Goal: Transaction & Acquisition: Purchase product/service

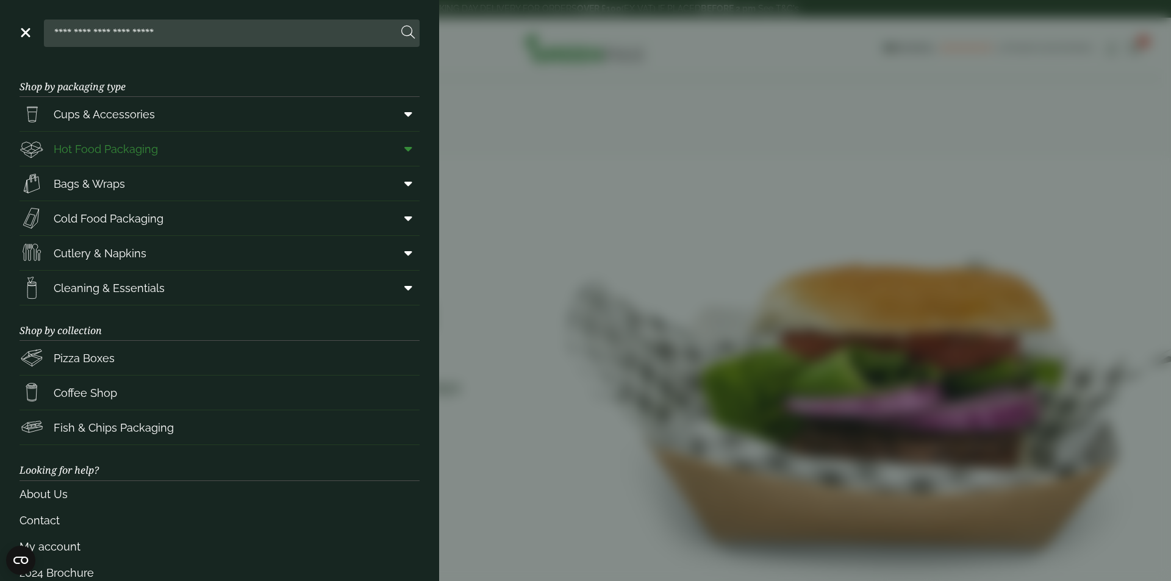
click at [131, 151] on span "Hot Food Packaging" at bounding box center [106, 149] width 104 height 16
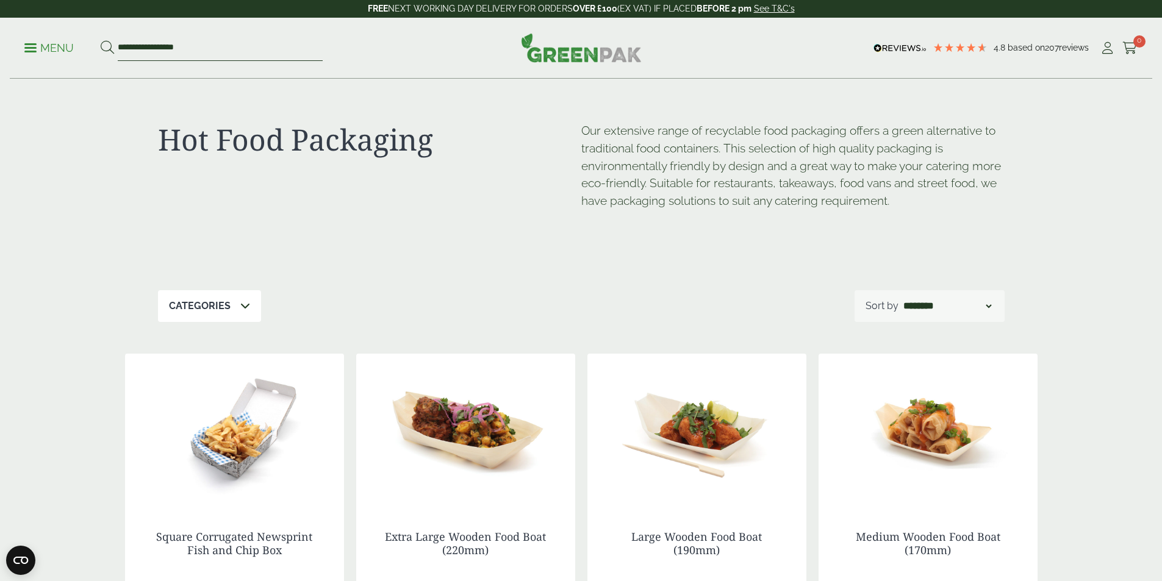
click at [183, 50] on input "**********" at bounding box center [220, 48] width 205 height 26
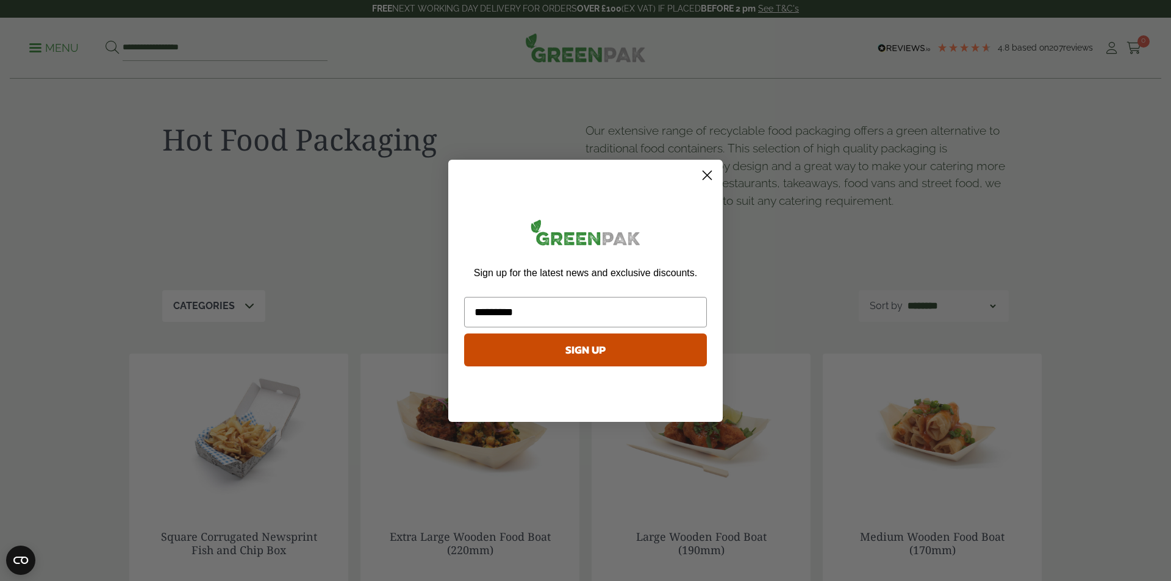
type input "*********"
click at [712, 177] on circle "Close dialog" at bounding box center [707, 175] width 20 height 20
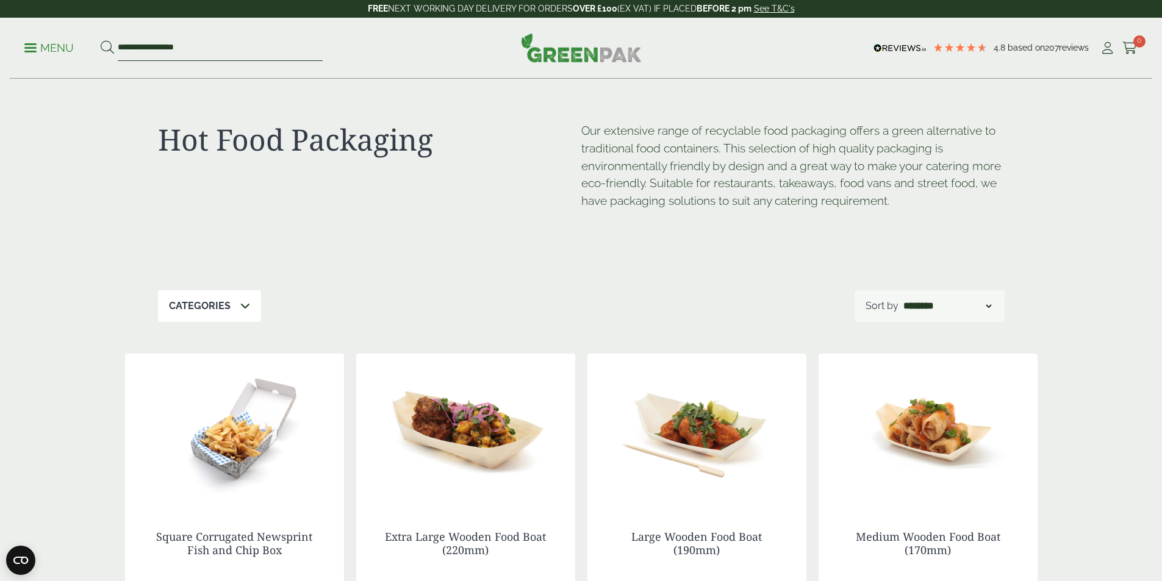
drag, startPoint x: 211, startPoint y: 48, endPoint x: 92, endPoint y: 46, distance: 118.9
click at [92, 46] on ul "**********" at bounding box center [173, 48] width 298 height 26
type input "*********"
click at [101, 40] on button at bounding box center [107, 48] width 13 height 16
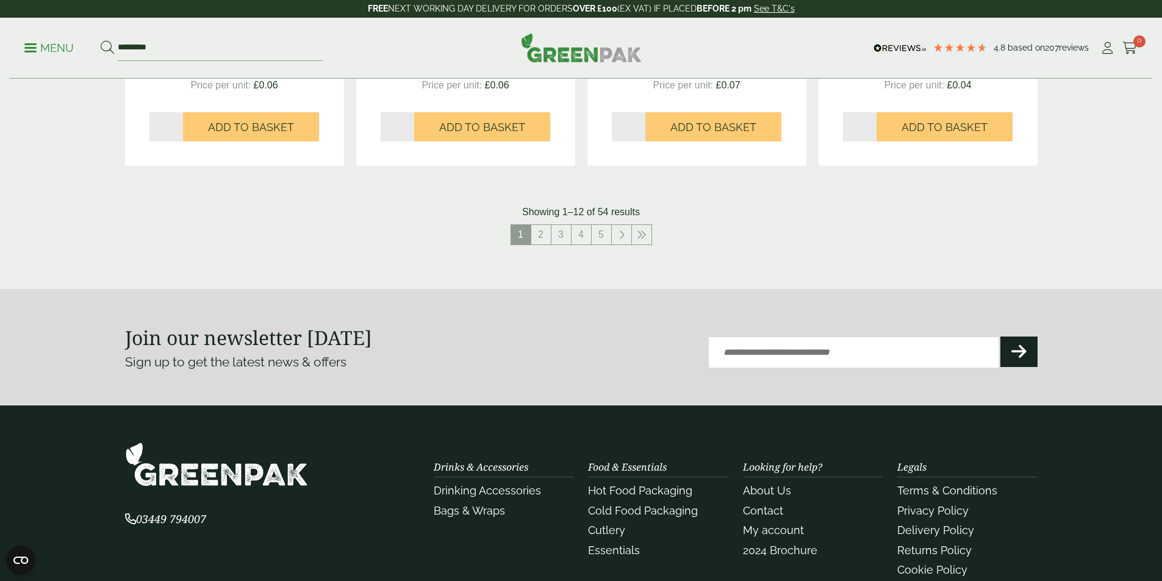
scroll to position [1319, 0]
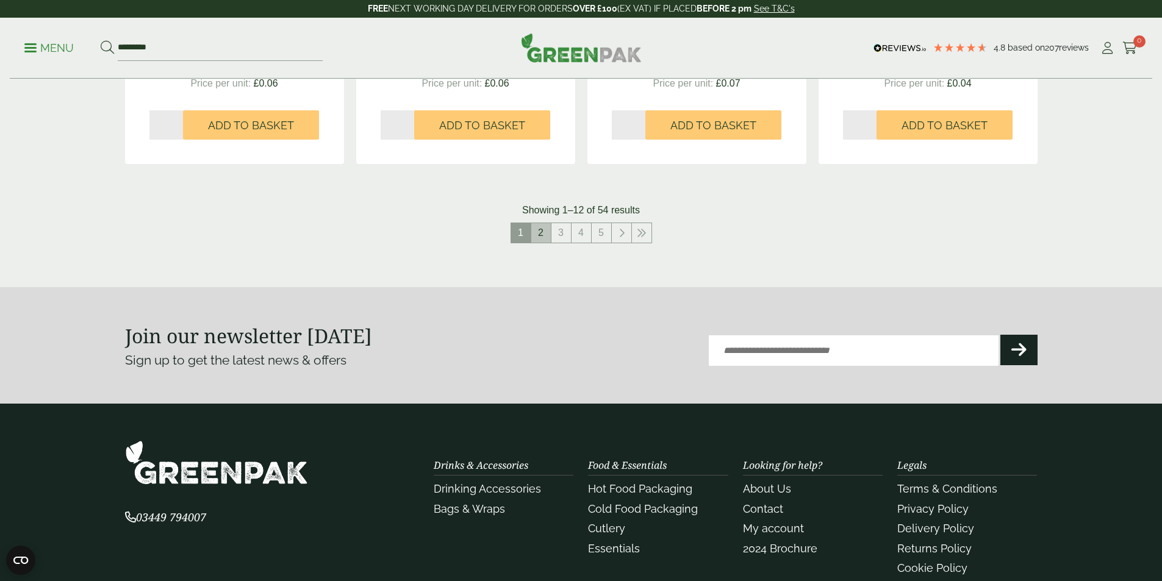
click at [542, 235] on link "2" at bounding box center [541, 233] width 20 height 20
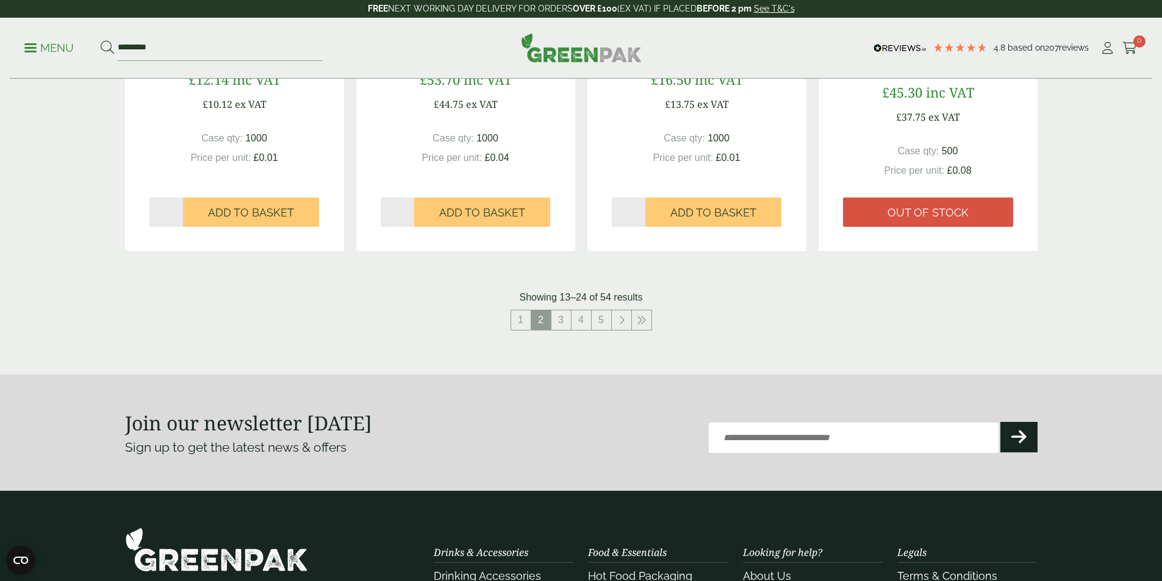
scroll to position [1244, 0]
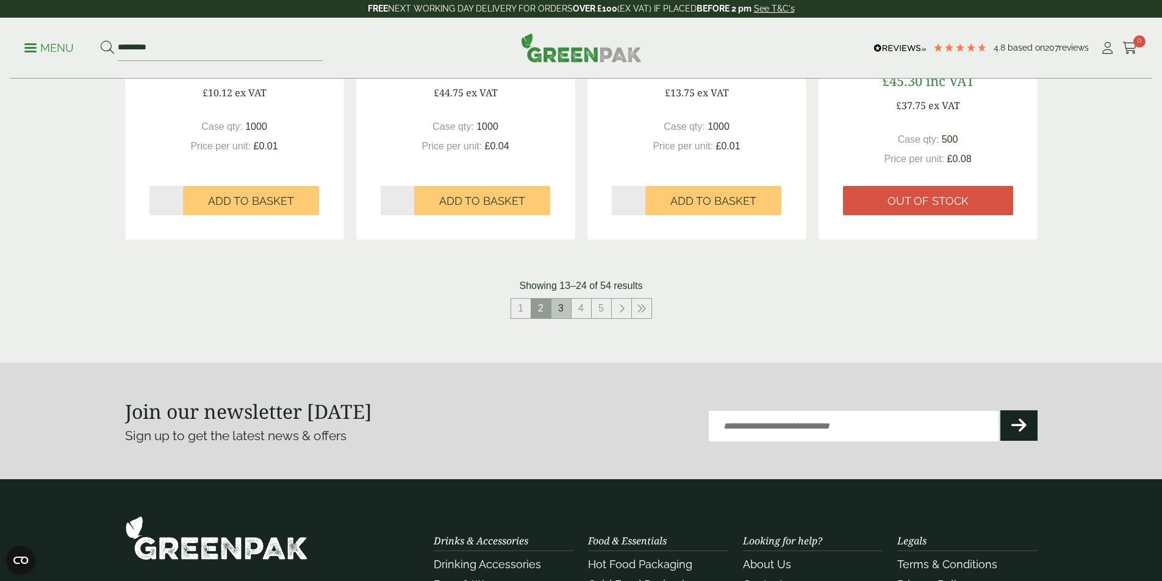
click at [563, 310] on link "3" at bounding box center [561, 309] width 20 height 20
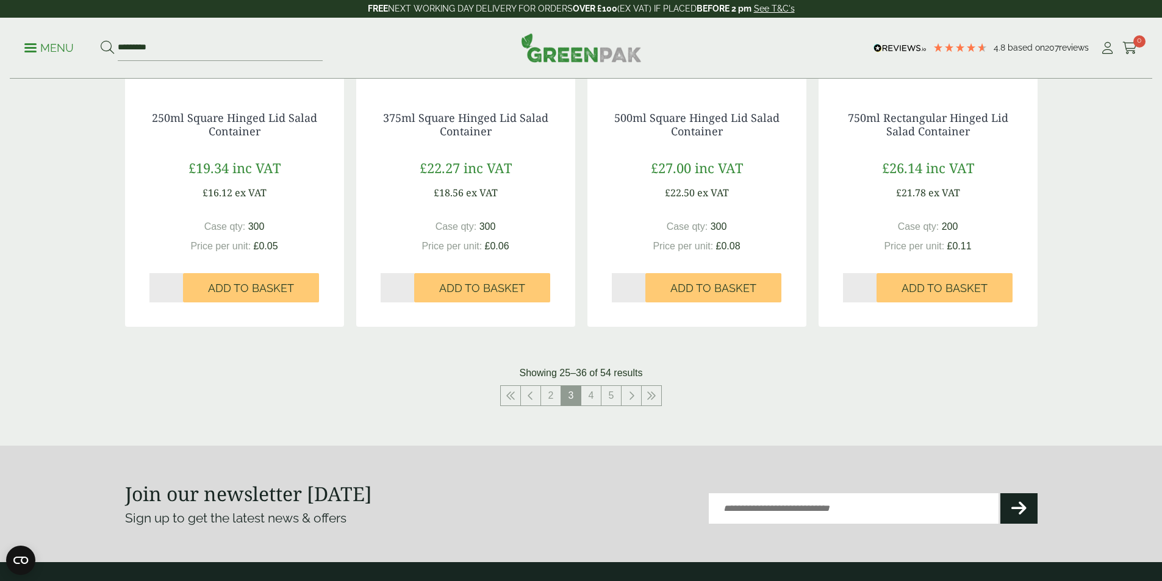
scroll to position [1150, 0]
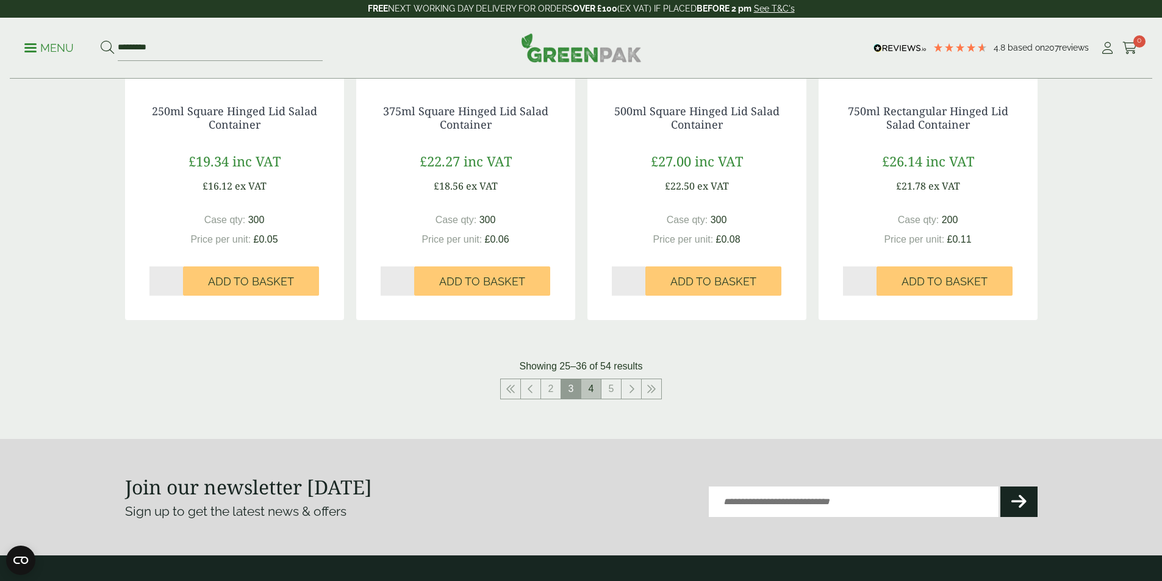
click at [595, 383] on link "4" at bounding box center [591, 389] width 20 height 20
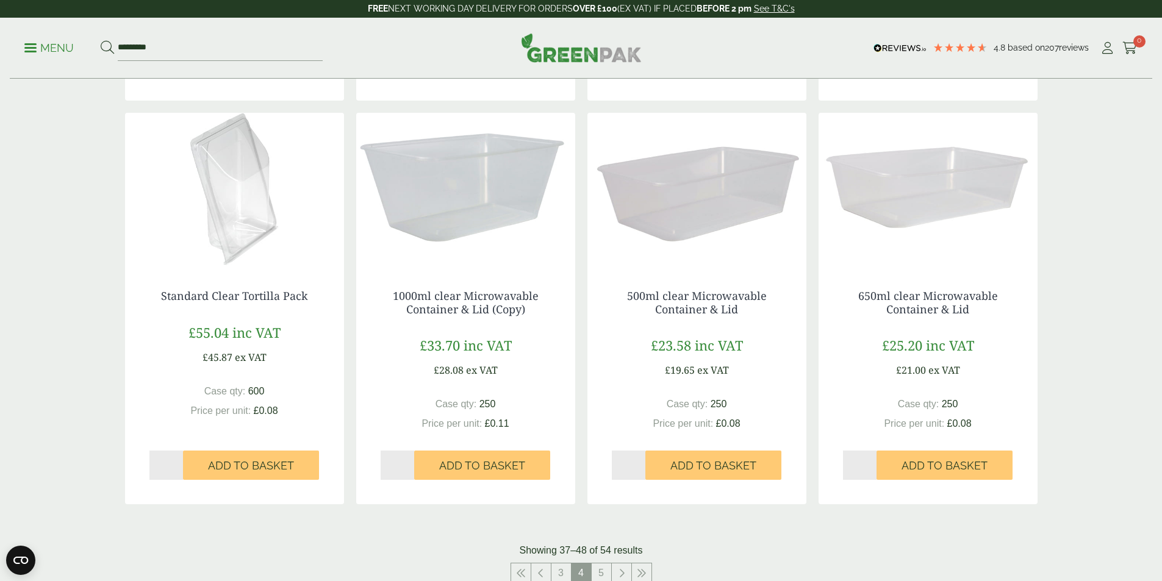
scroll to position [990, 0]
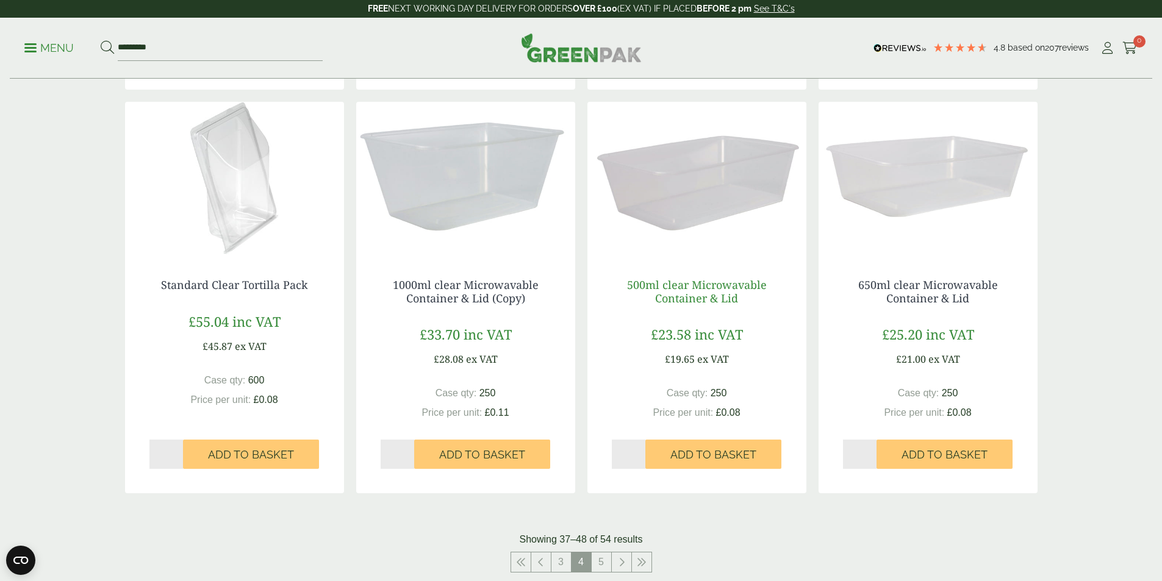
click at [732, 298] on link "500ml clear Microwavable Container & Lid" at bounding box center [697, 291] width 140 height 28
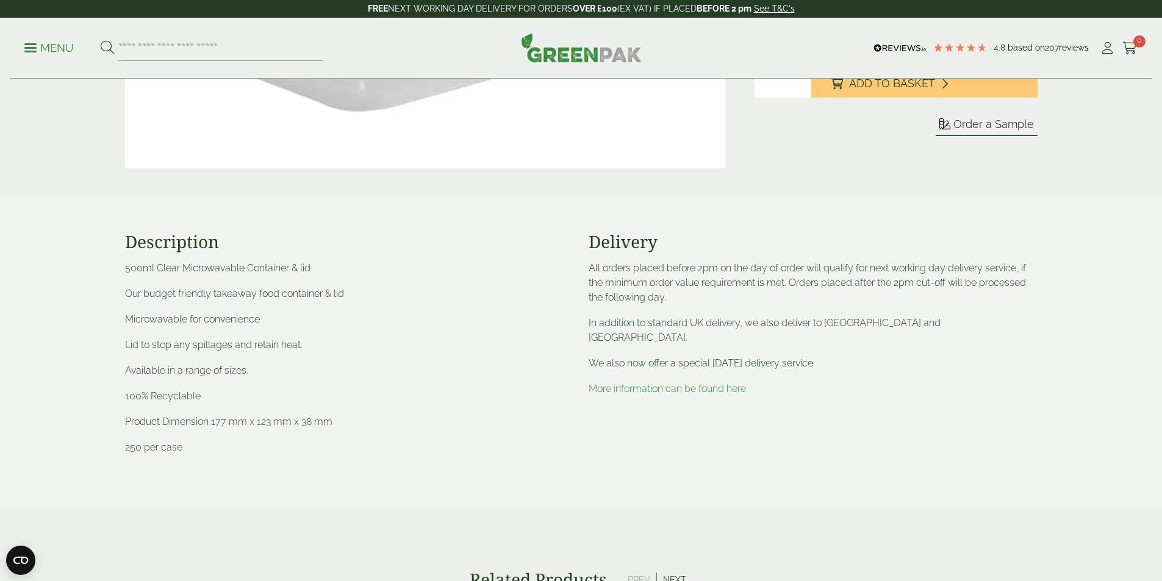
scroll to position [366, 0]
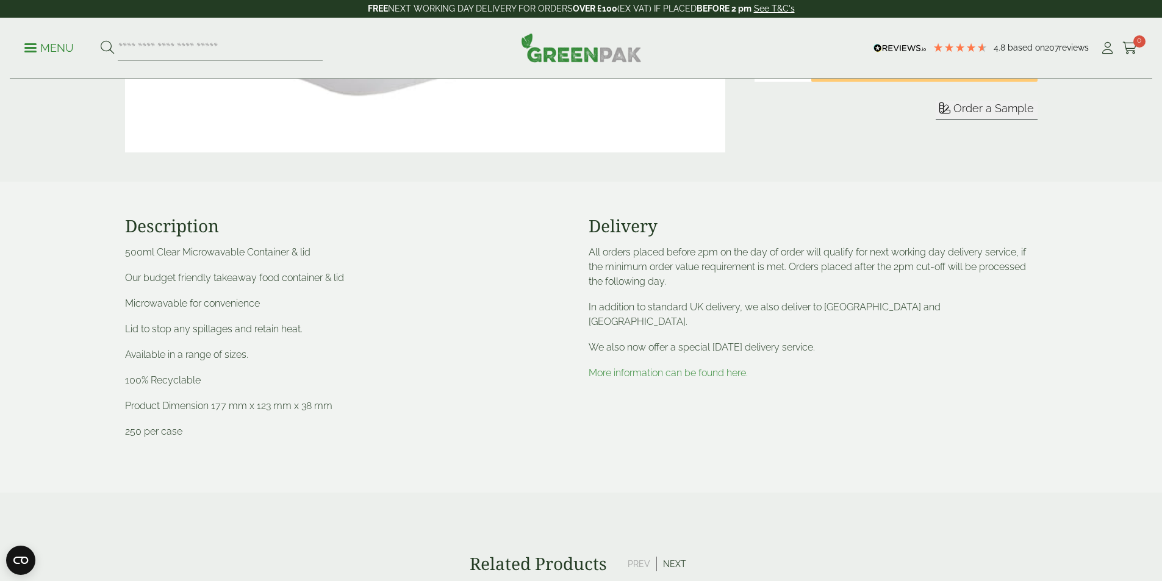
click at [711, 367] on link "More information can be found here." at bounding box center [668, 373] width 159 height 12
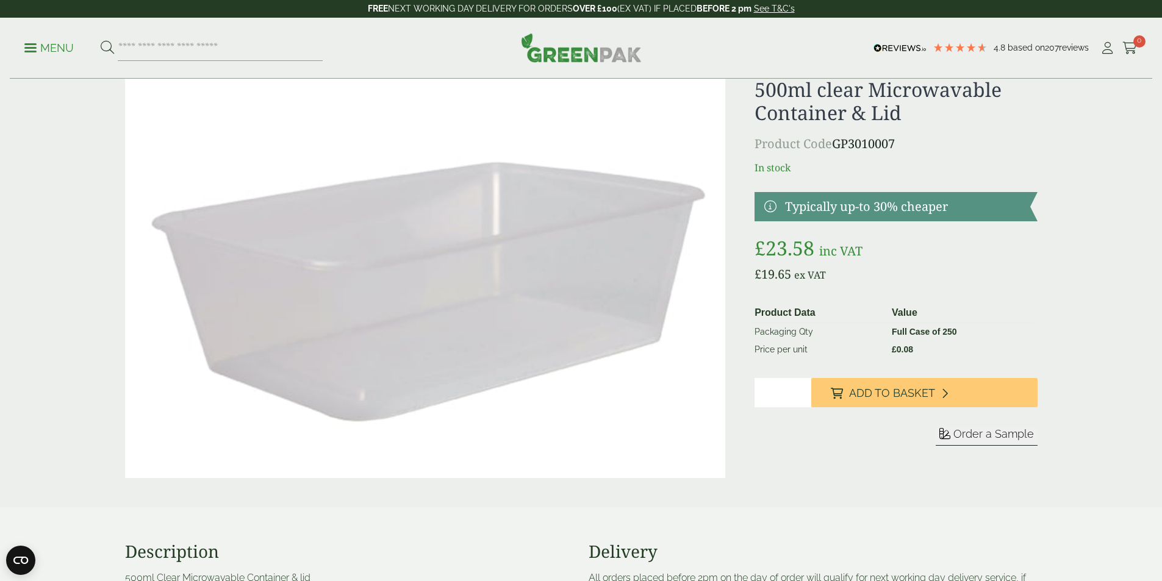
scroll to position [22, 0]
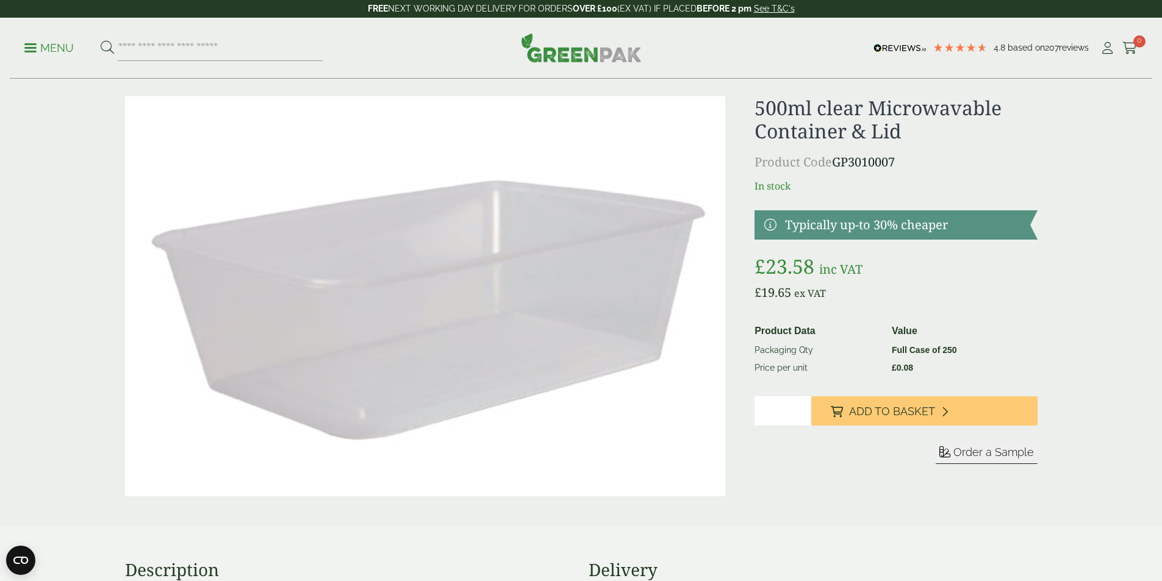
click at [359, 242] on img at bounding box center [425, 296] width 601 height 400
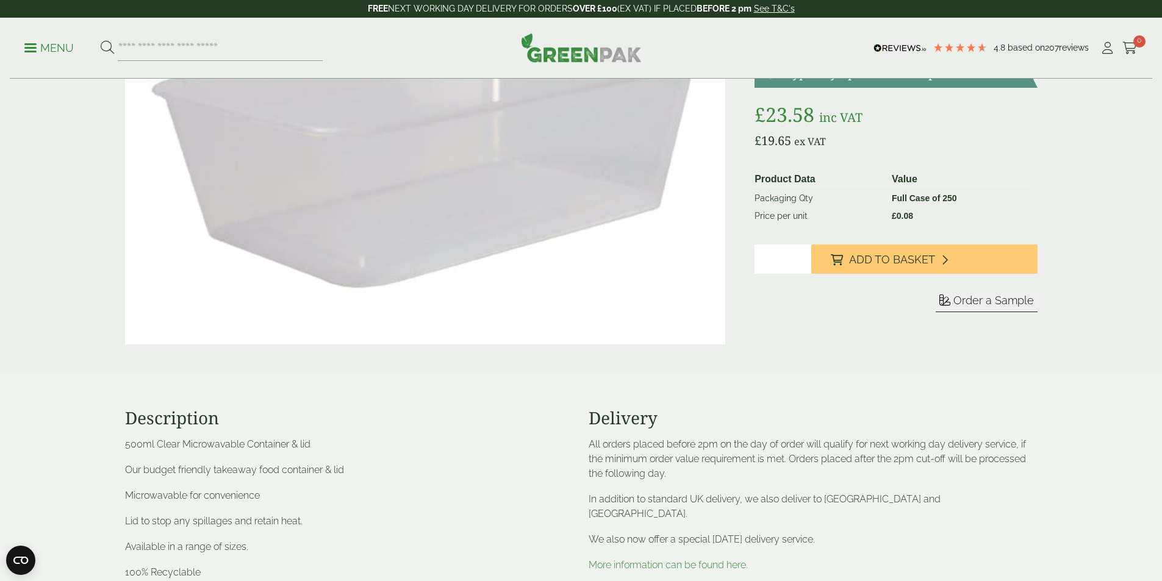
scroll to position [187, 0]
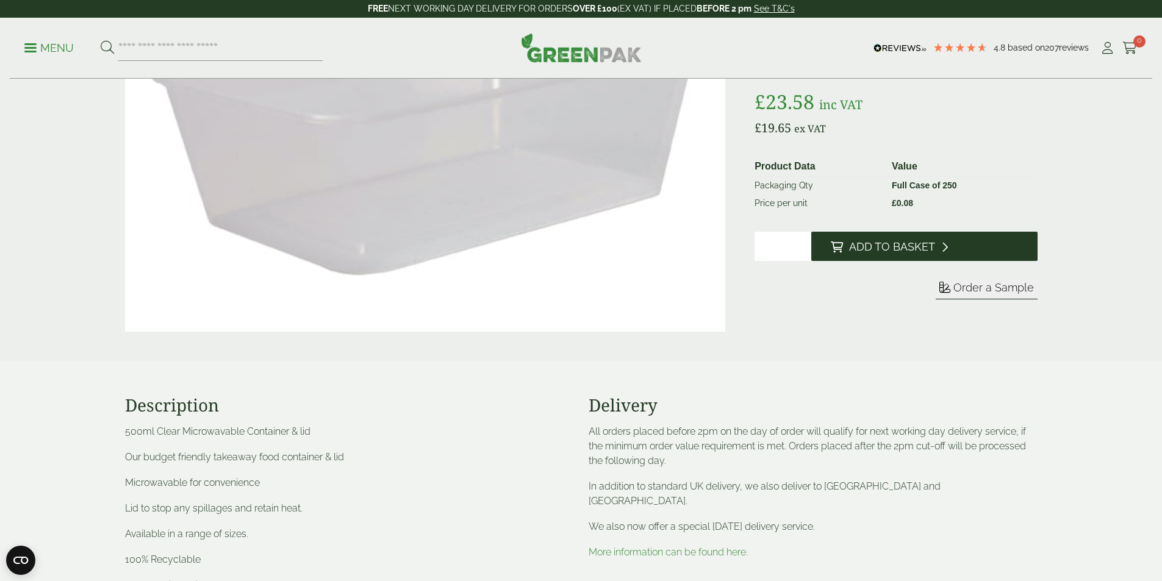
click at [912, 251] on span "Add to Basket" at bounding box center [892, 246] width 86 height 13
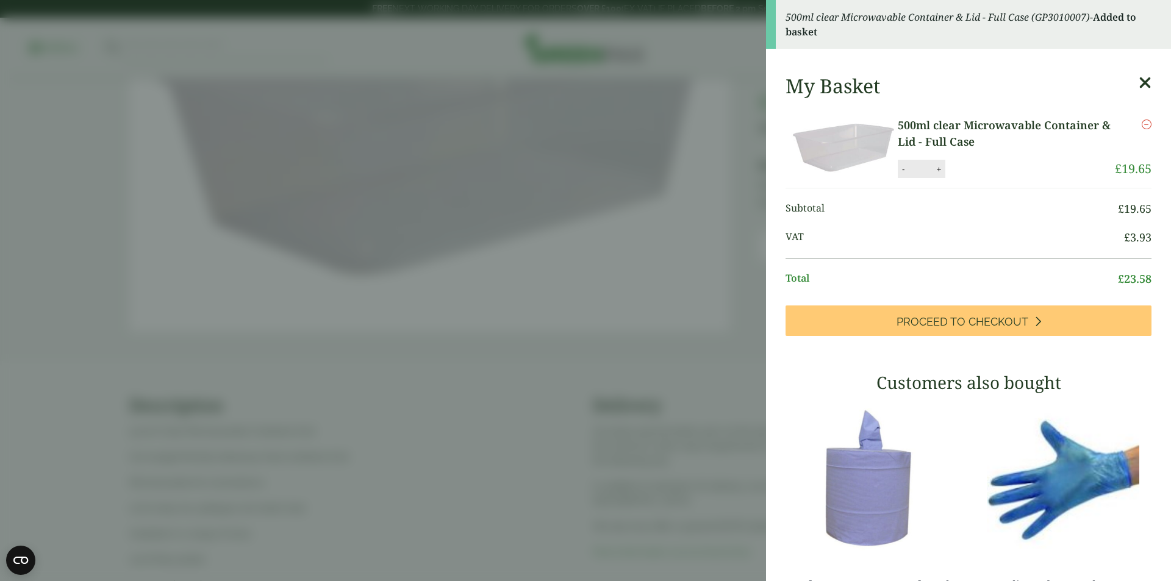
click at [1139, 81] on icon at bounding box center [1145, 82] width 13 height 17
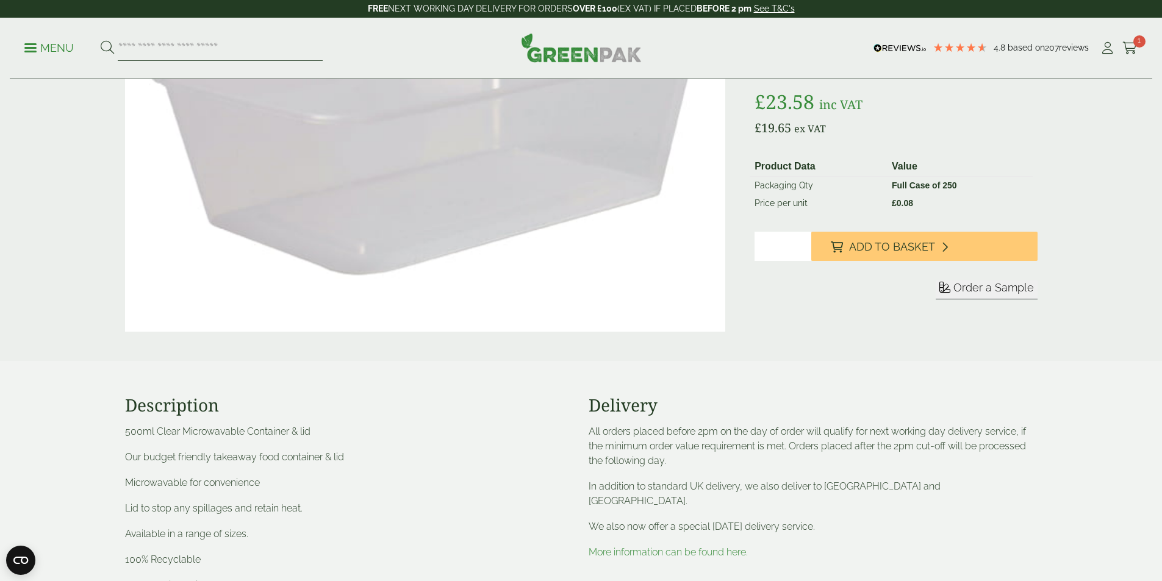
click at [196, 48] on input "search" at bounding box center [220, 48] width 205 height 26
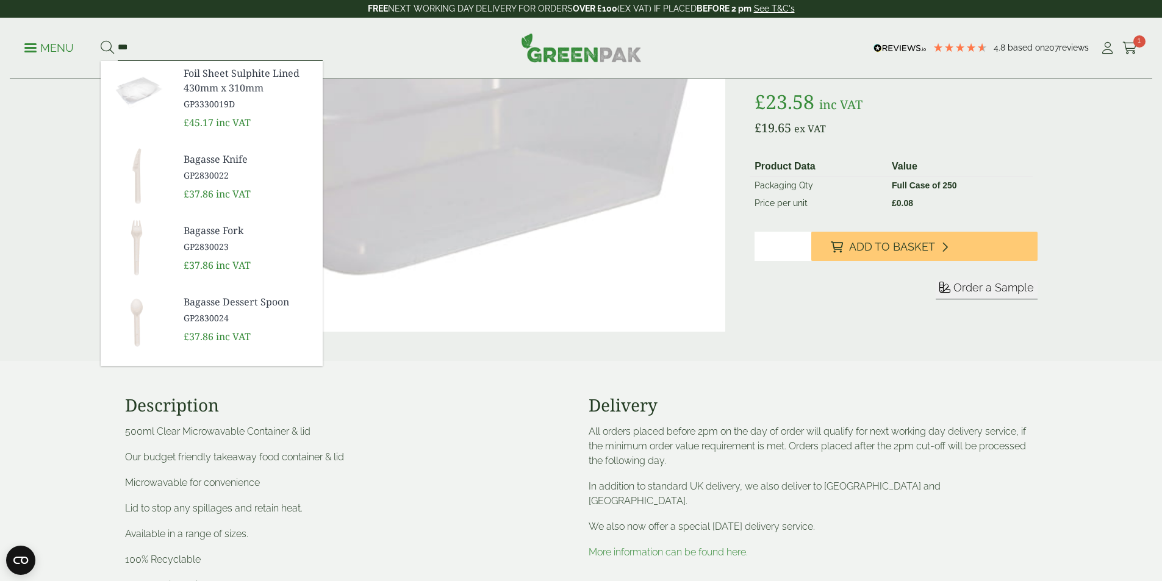
type input "***"
click at [101, 40] on button at bounding box center [107, 48] width 13 height 16
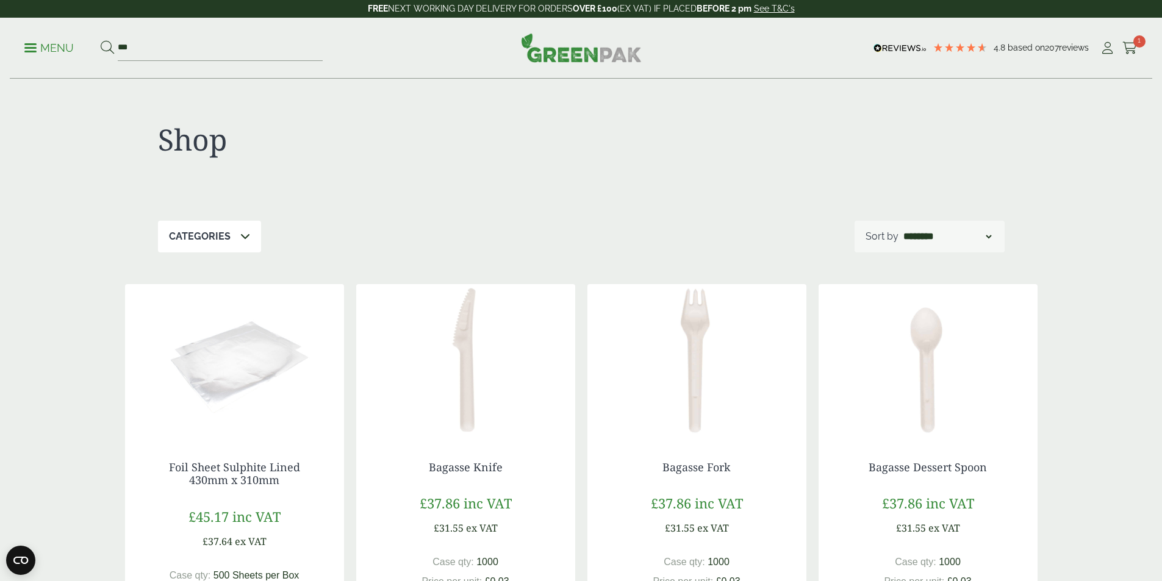
click at [57, 45] on p "Menu" at bounding box center [48, 48] width 49 height 15
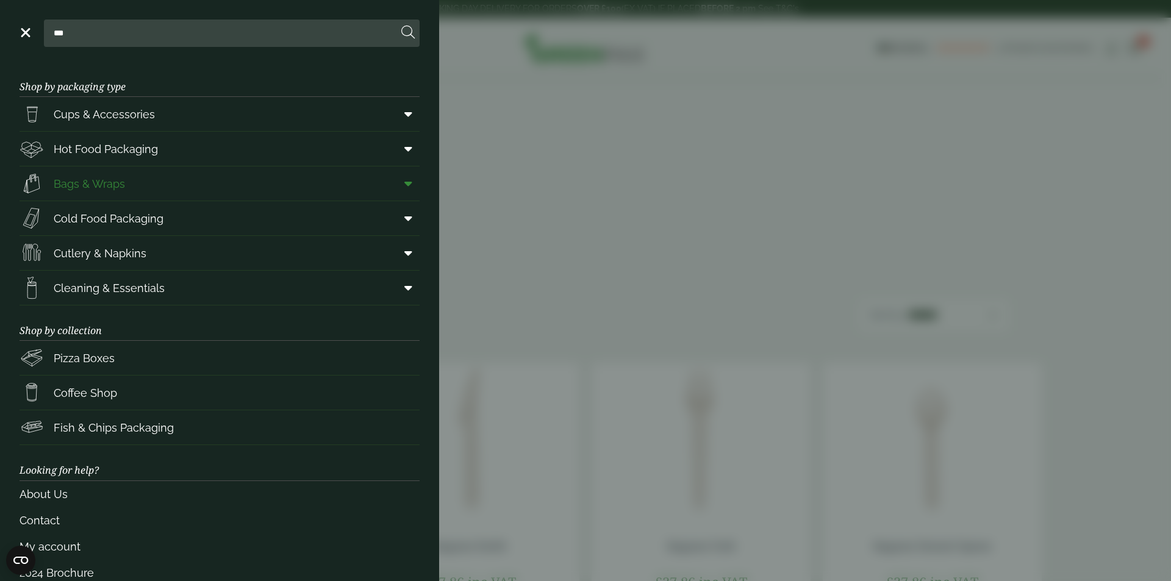
click at [108, 180] on span "Bags & Wraps" at bounding box center [89, 184] width 71 height 16
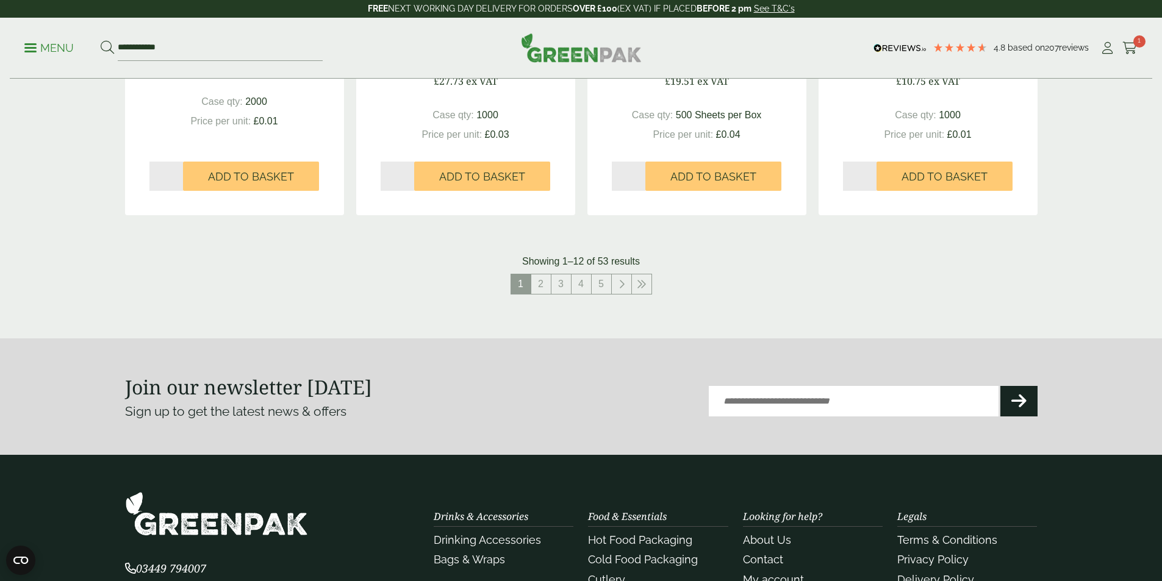
scroll to position [1293, 0]
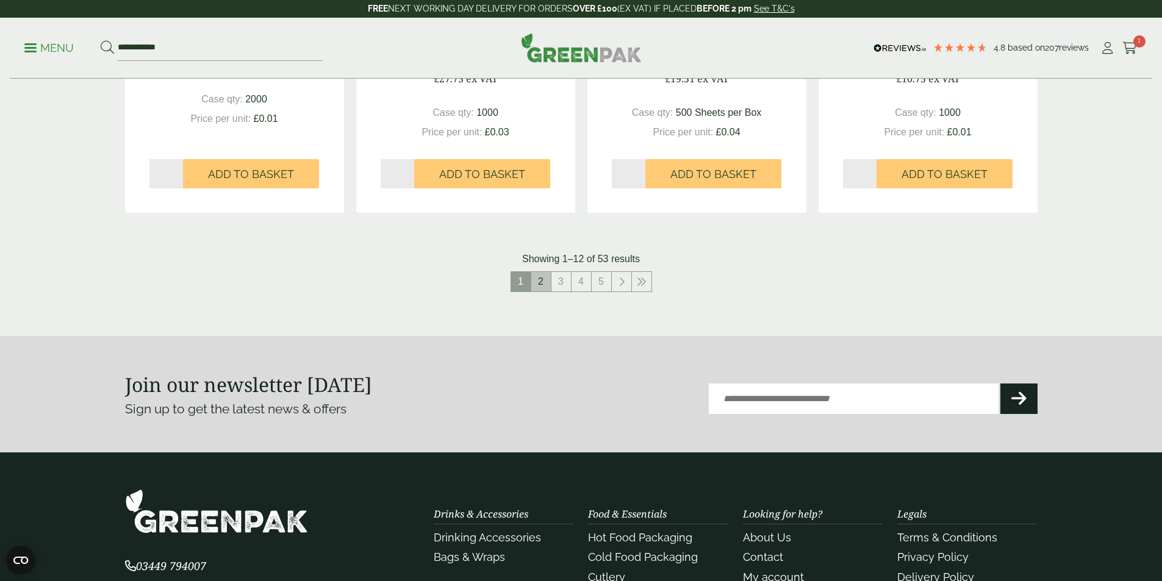
click at [546, 289] on link "2" at bounding box center [541, 282] width 20 height 20
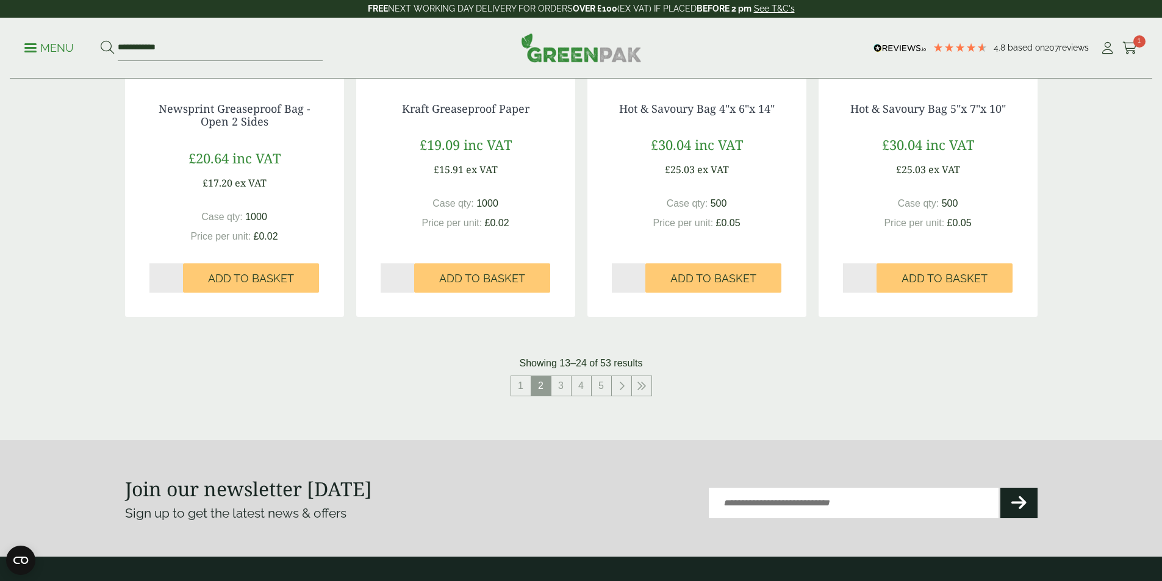
scroll to position [1304, 0]
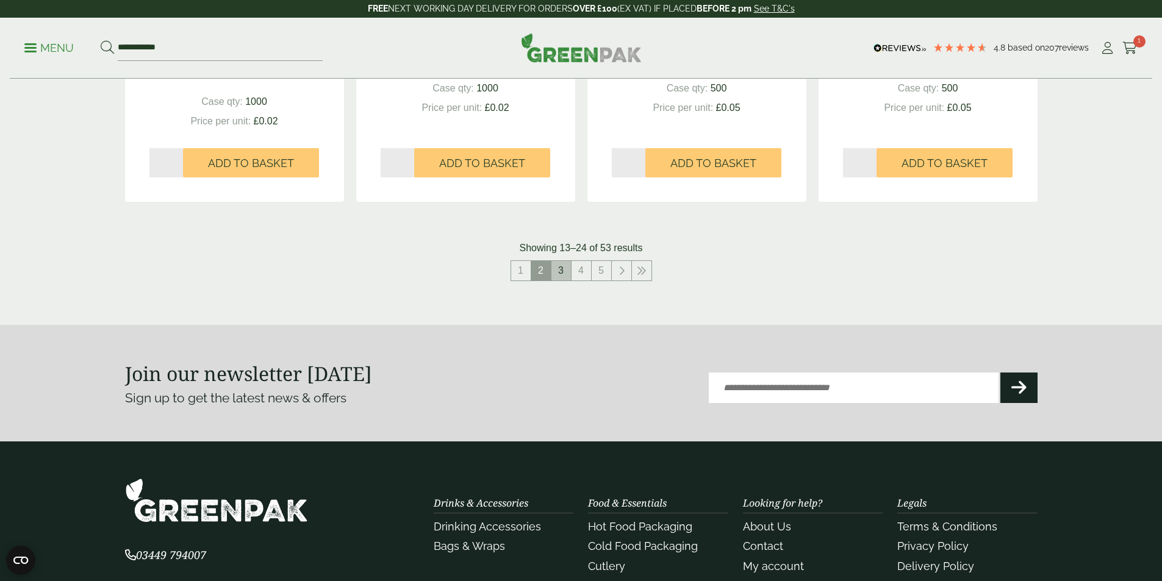
click at [565, 268] on link "3" at bounding box center [561, 271] width 20 height 20
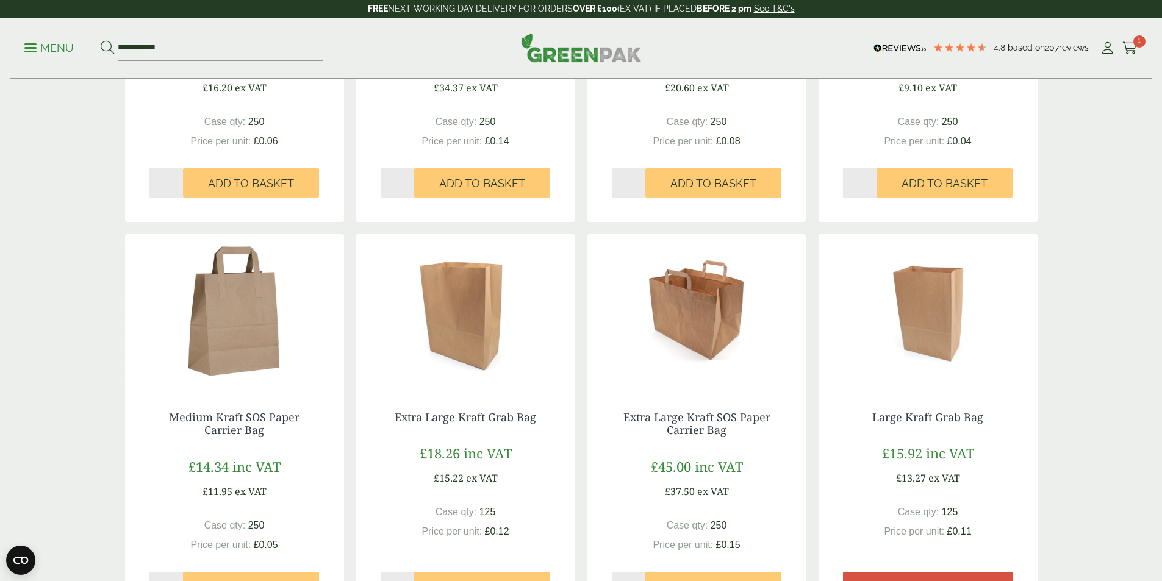
scroll to position [882, 0]
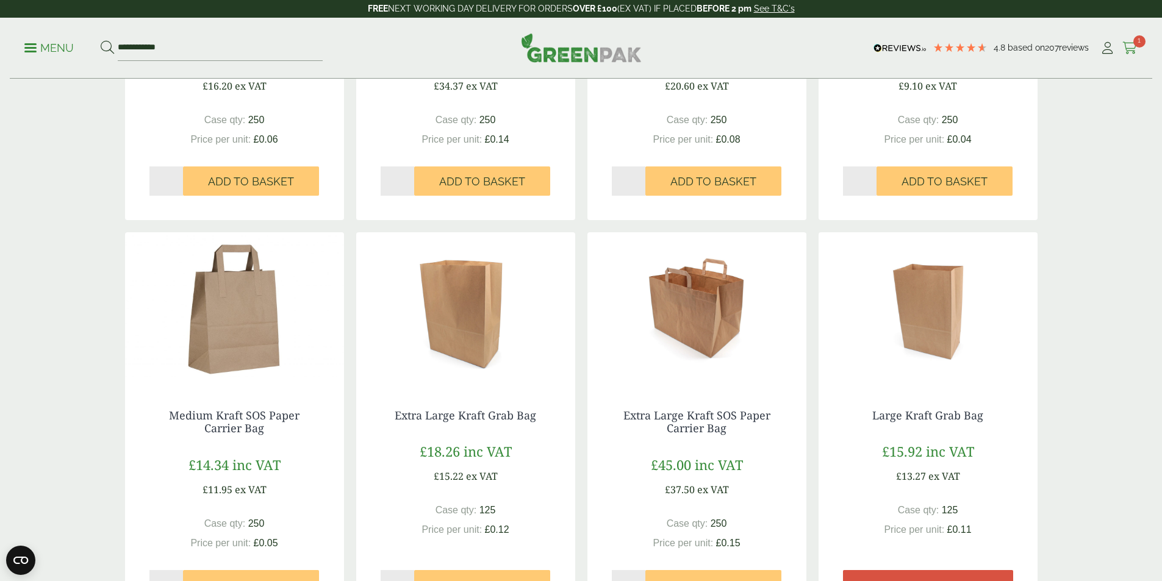
click at [1128, 53] on icon at bounding box center [1129, 48] width 15 height 12
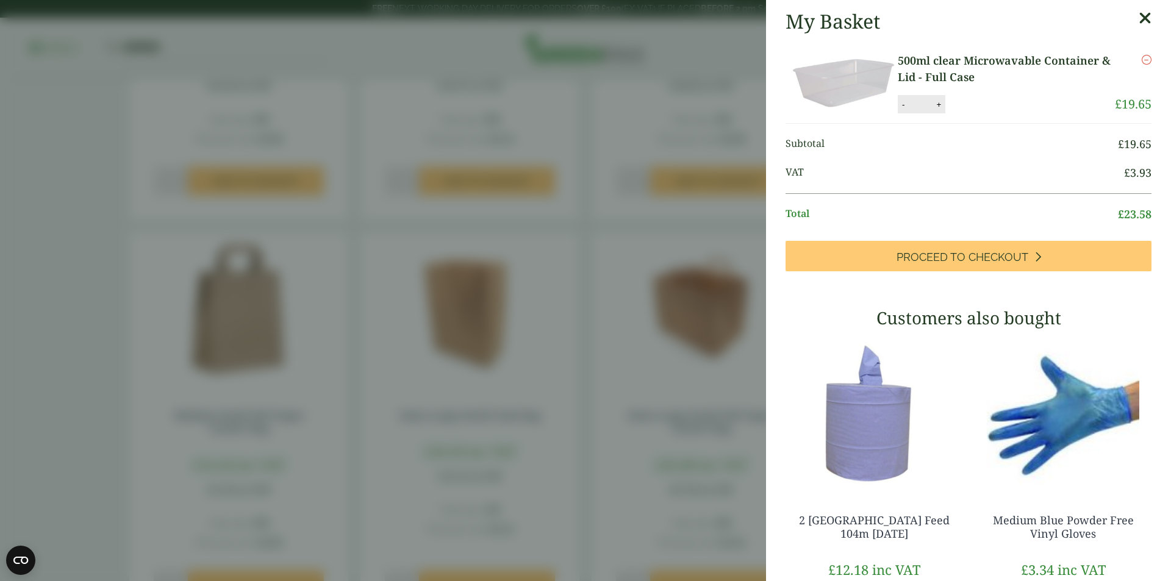
click at [931, 67] on link "500ml clear Microwavable Container & Lid - Full Case" at bounding box center [1006, 68] width 217 height 33
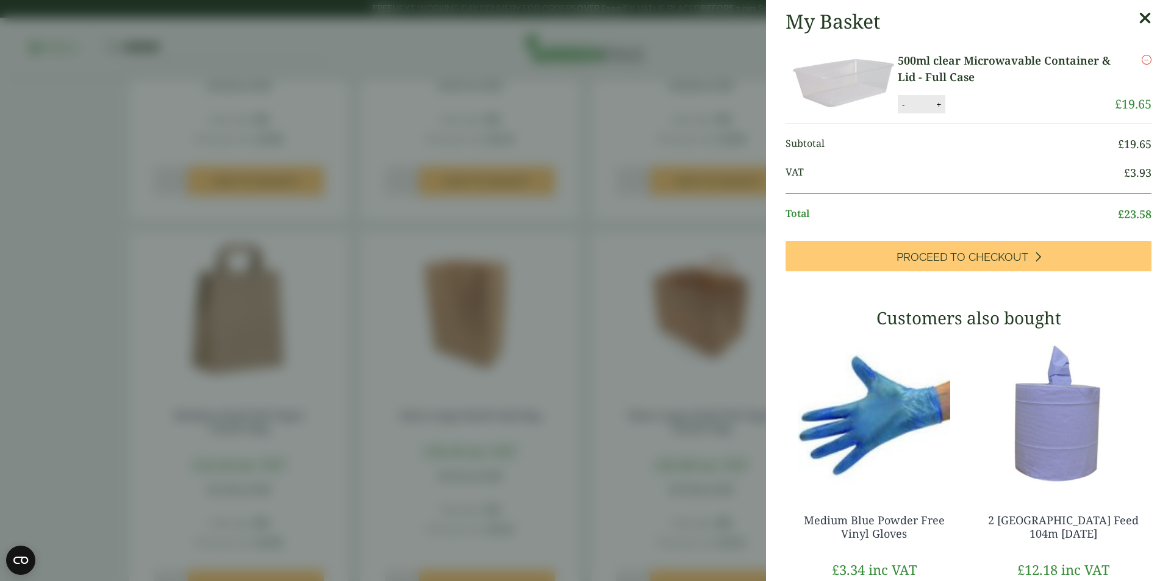
click at [1139, 20] on icon at bounding box center [1145, 18] width 13 height 17
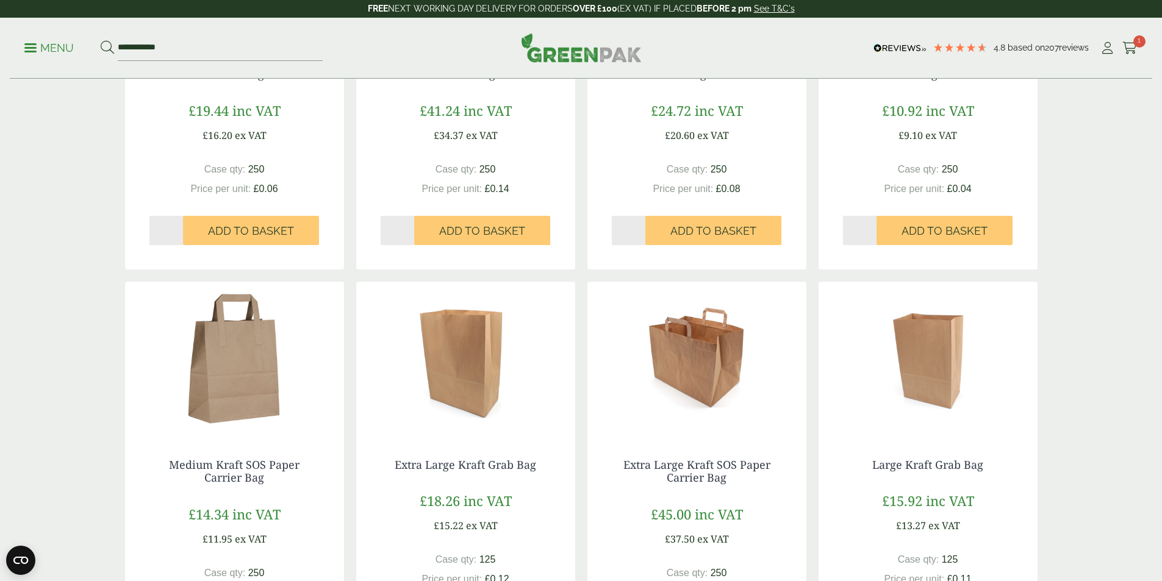
scroll to position [853, 0]
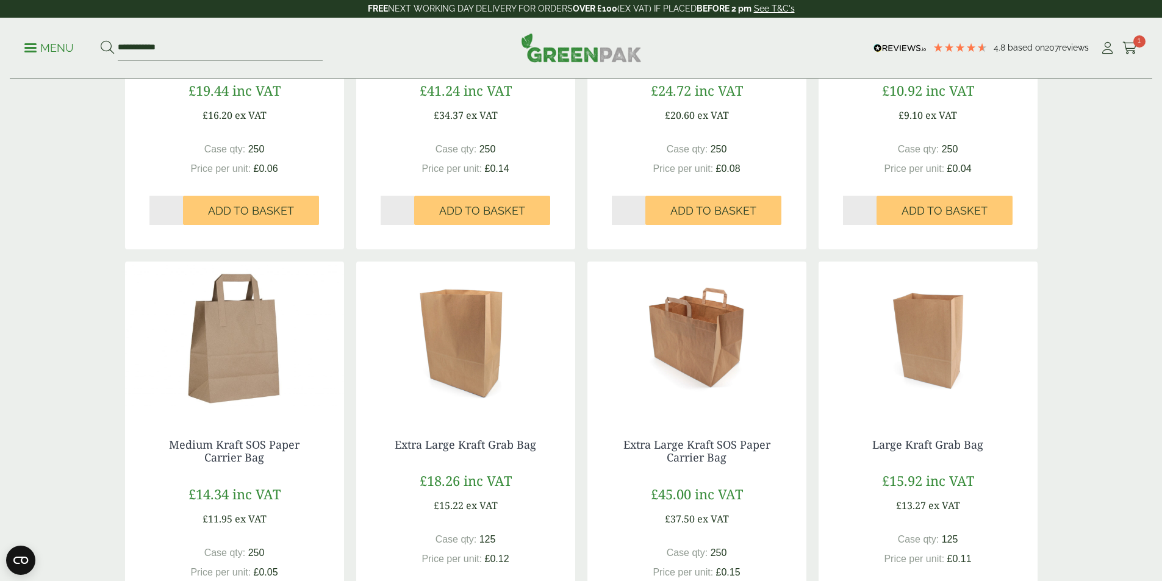
click at [232, 349] on img at bounding box center [234, 338] width 219 height 152
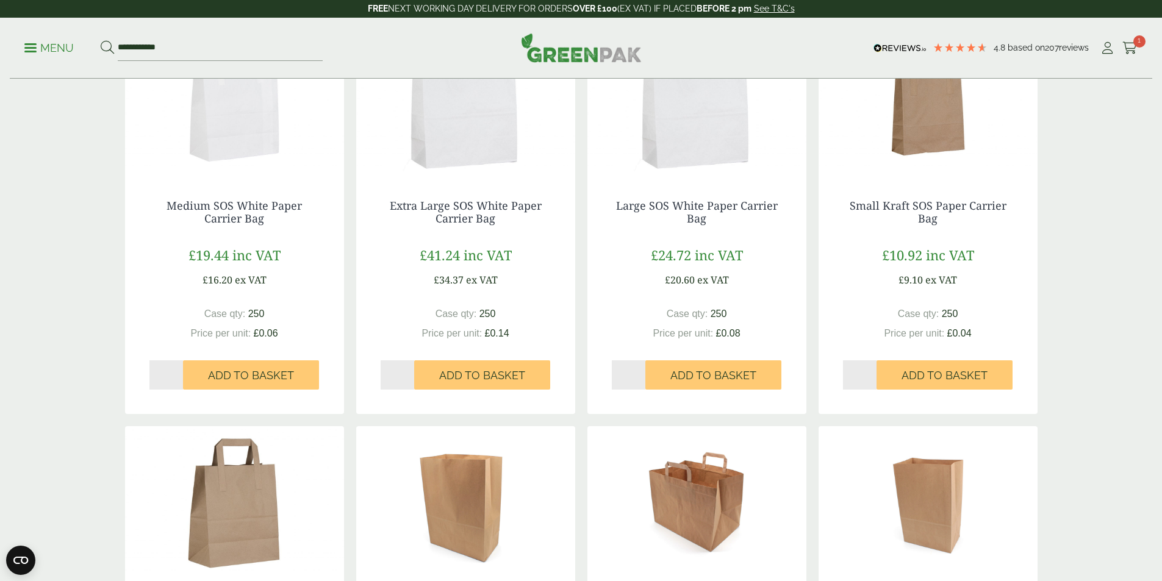
scroll to position [670, 0]
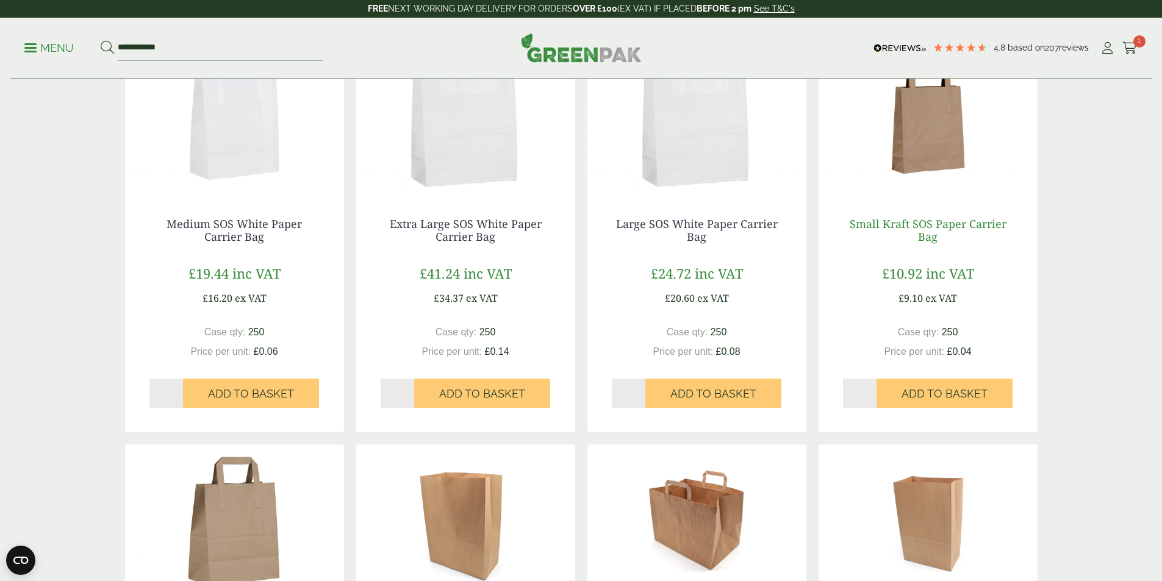
click at [932, 219] on link "Small Kraft SOS Paper Carrier Bag" at bounding box center [928, 231] width 157 height 28
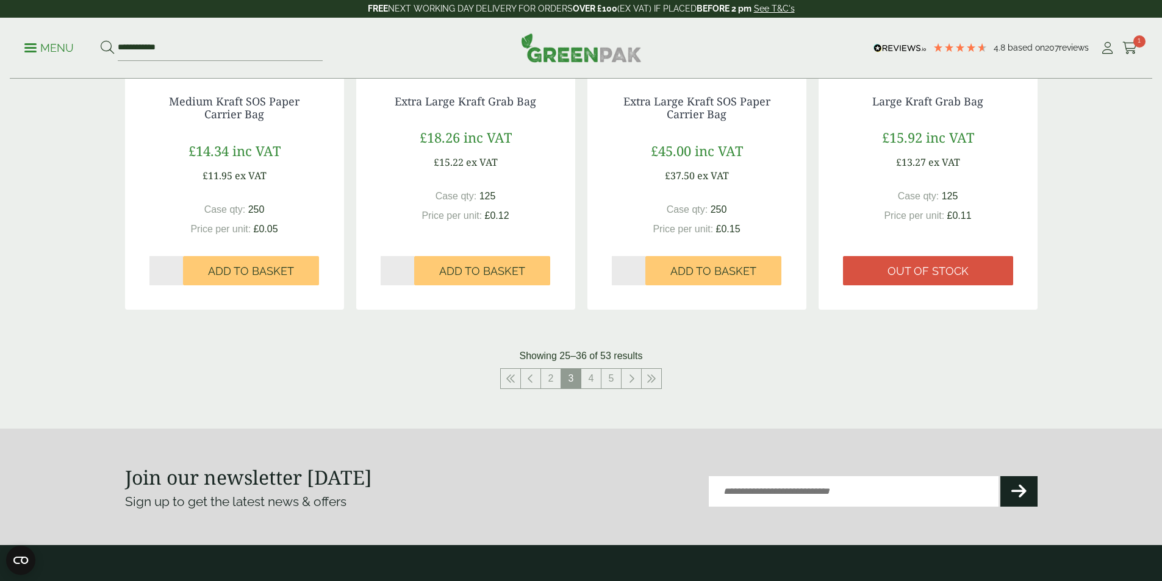
scroll to position [1223, 0]
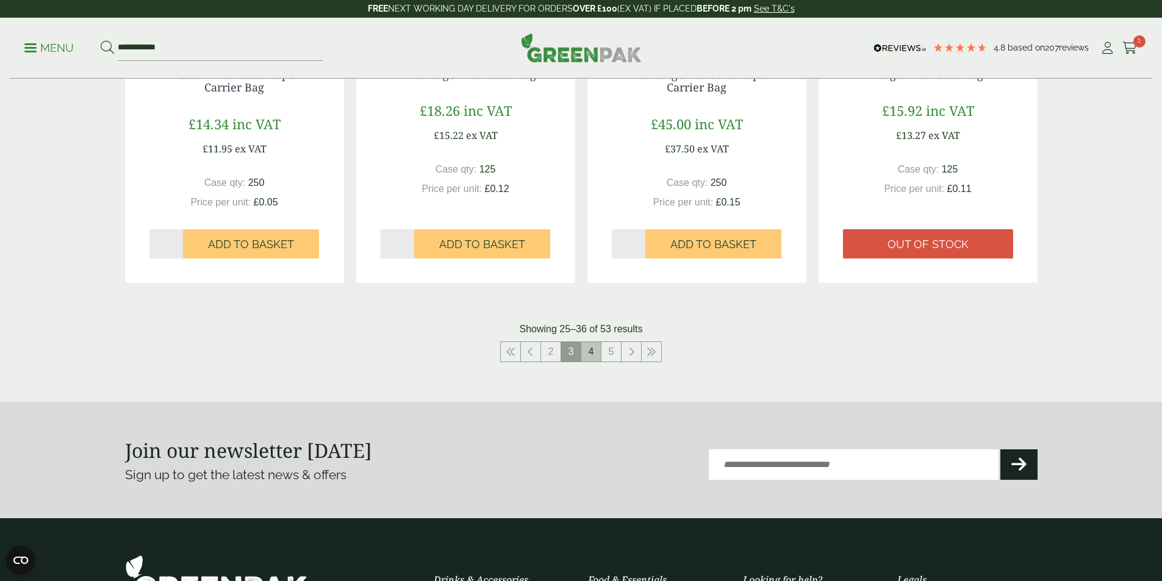
click at [587, 353] on link "4" at bounding box center [591, 352] width 20 height 20
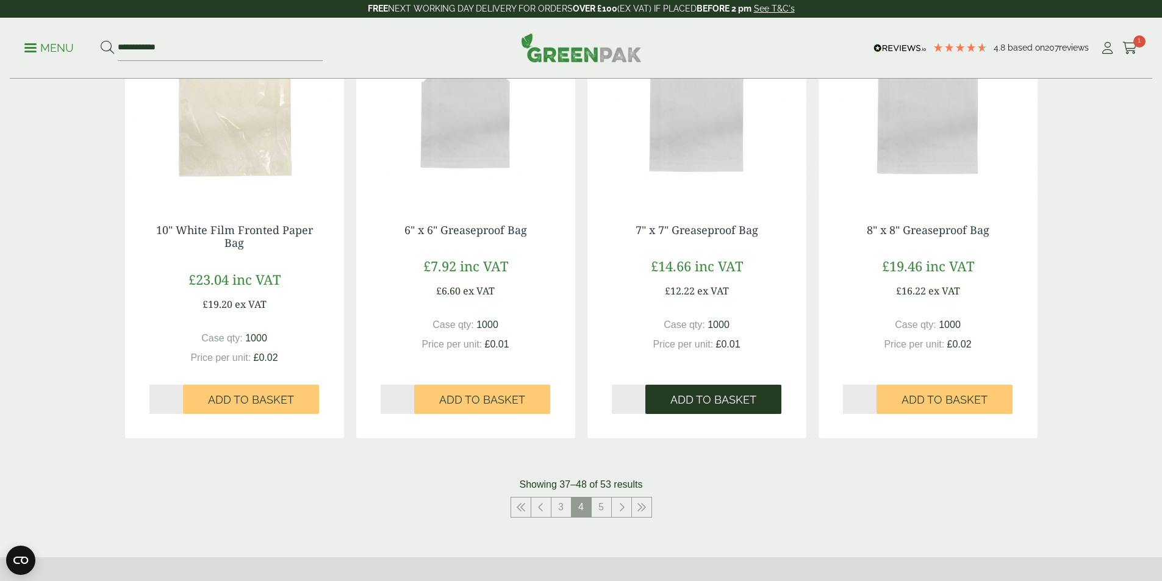
scroll to position [1223, 0]
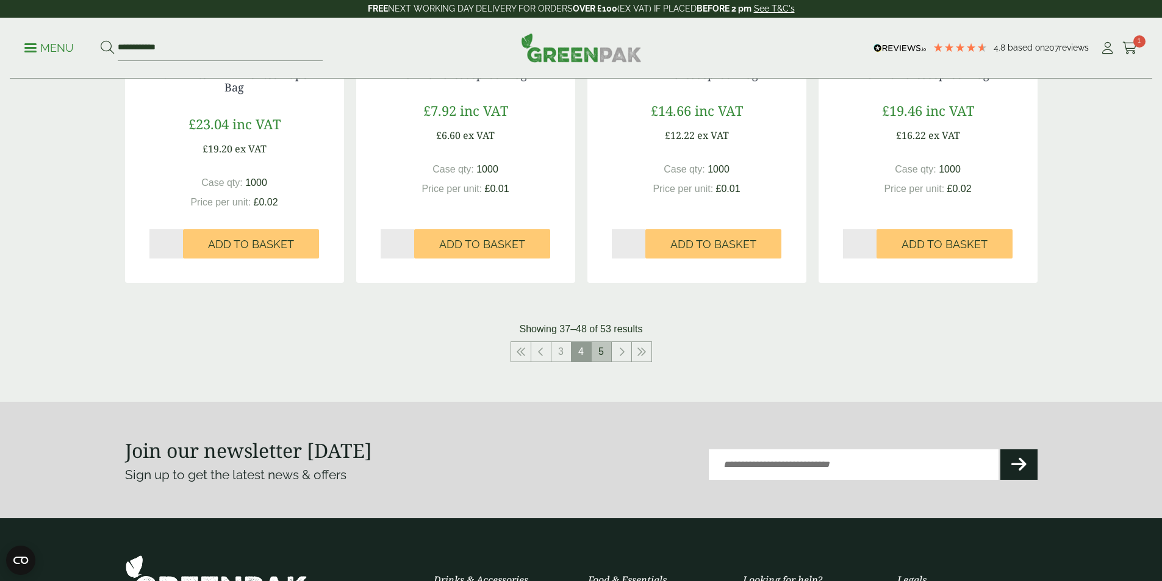
click at [607, 354] on link "5" at bounding box center [602, 352] width 20 height 20
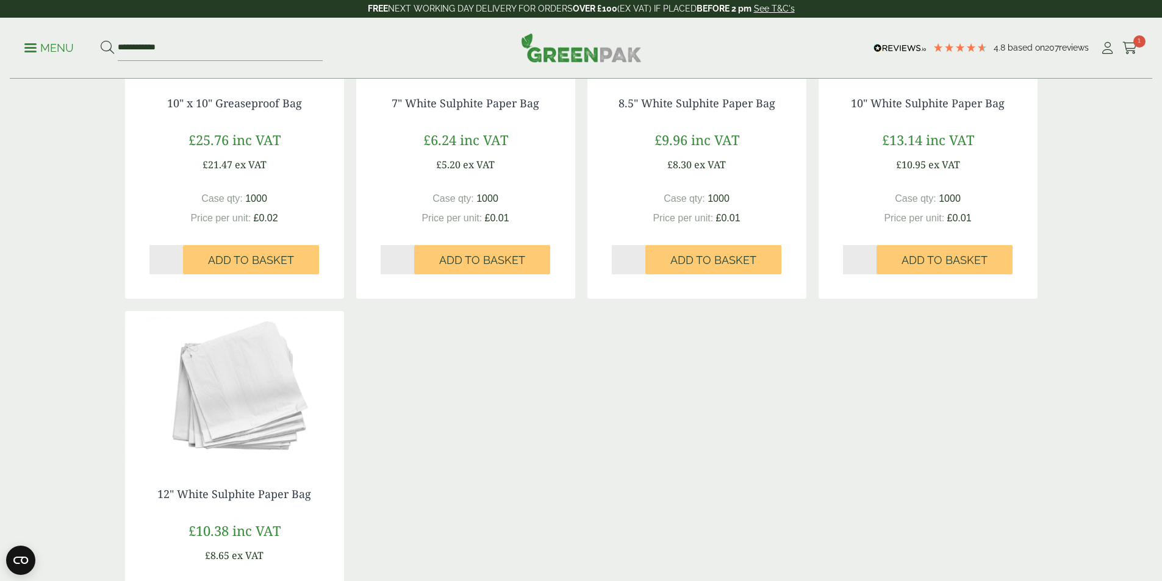
scroll to position [630, 0]
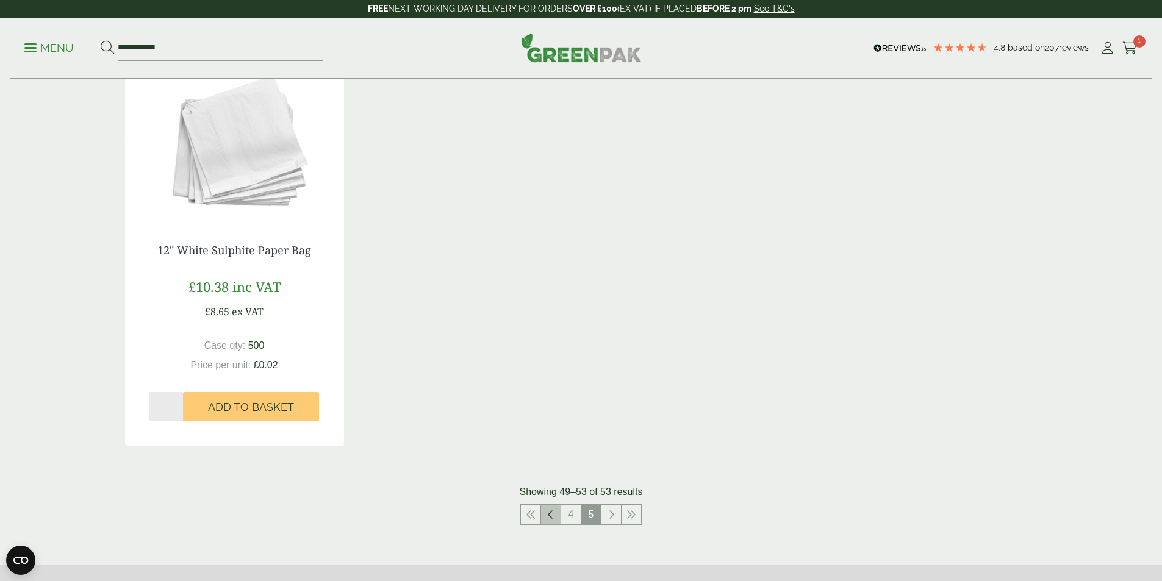
click at [555, 517] on link at bounding box center [551, 515] width 20 height 20
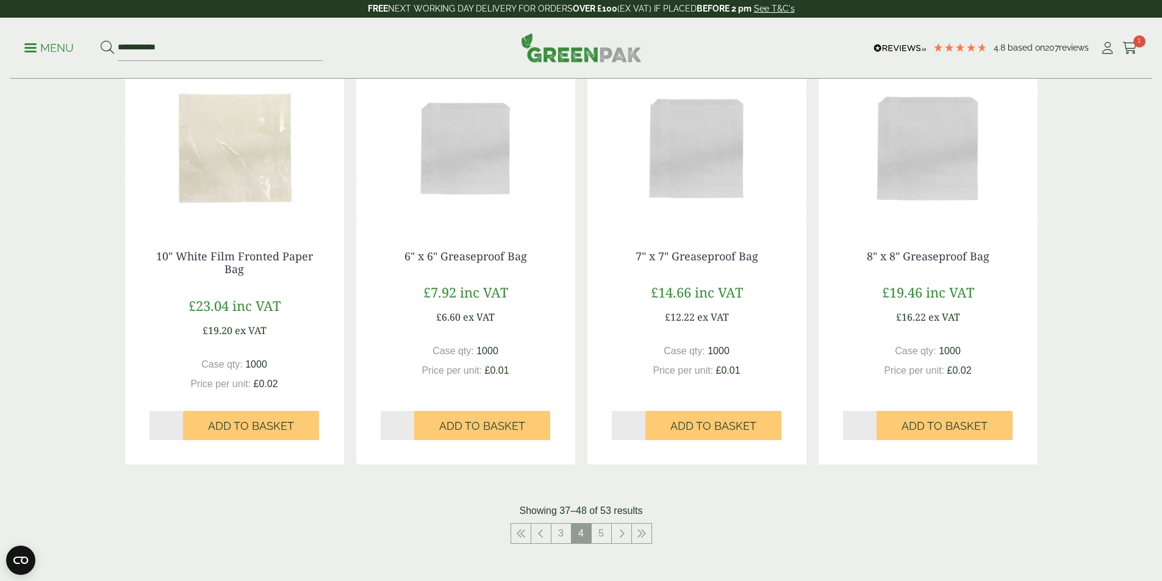
scroll to position [1057, 0]
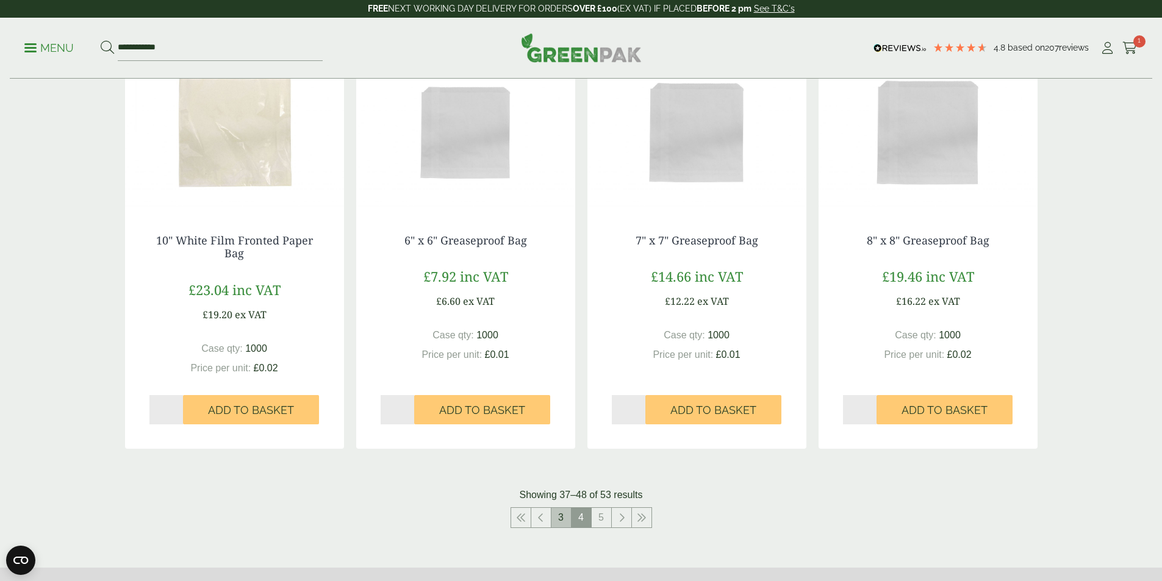
click at [555, 522] on link "3" at bounding box center [561, 518] width 20 height 20
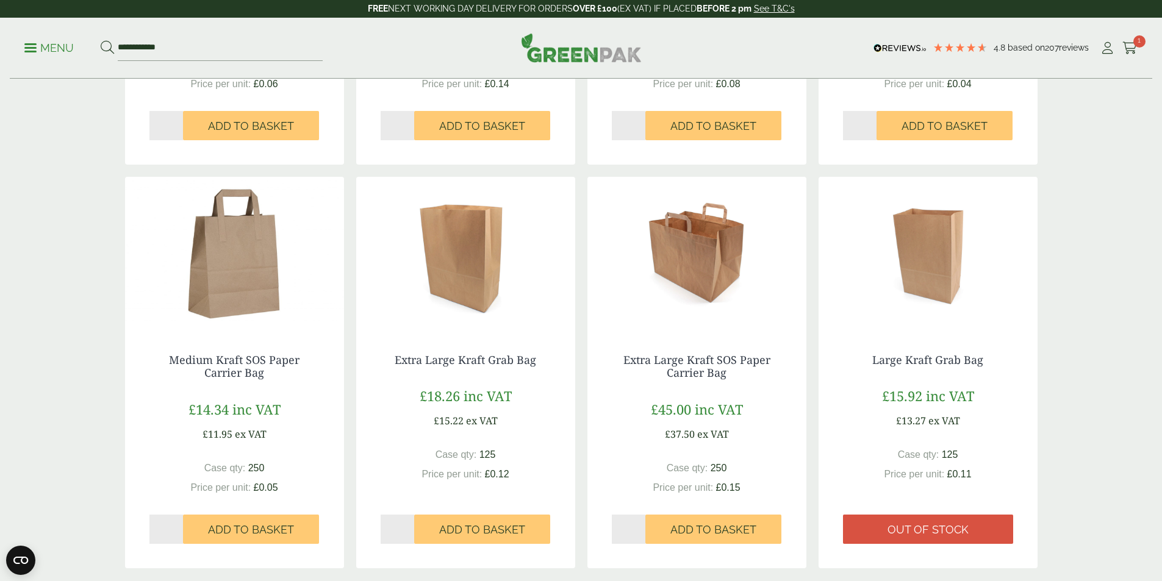
scroll to position [1057, 0]
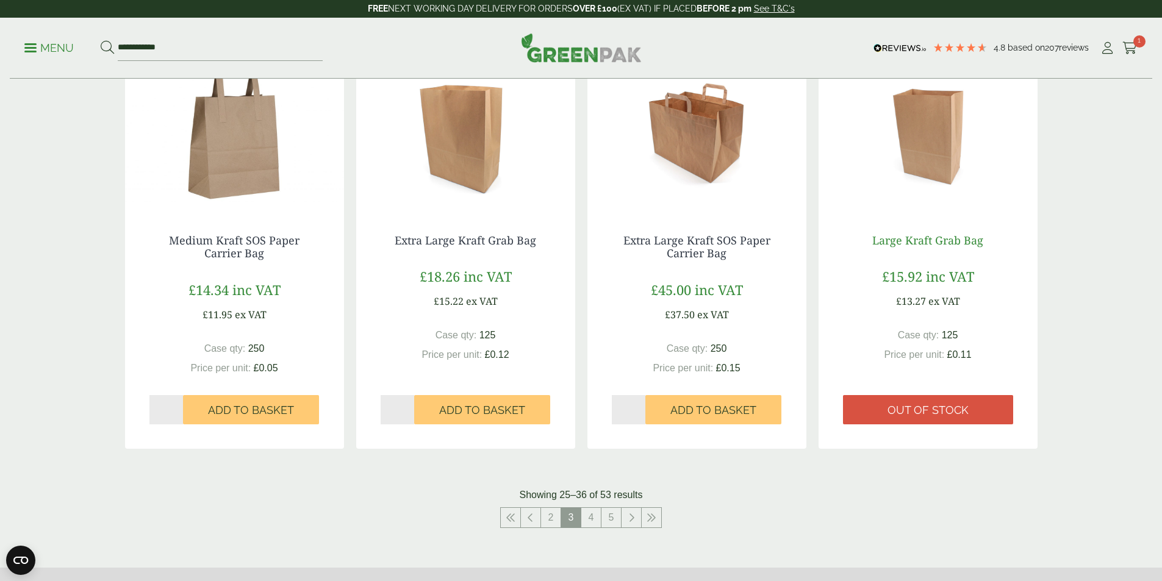
click at [970, 242] on link "Large Kraft Grab Bag" at bounding box center [927, 240] width 111 height 15
click at [237, 244] on link "Medium Kraft SOS Paper Carrier Bag" at bounding box center [234, 247] width 131 height 28
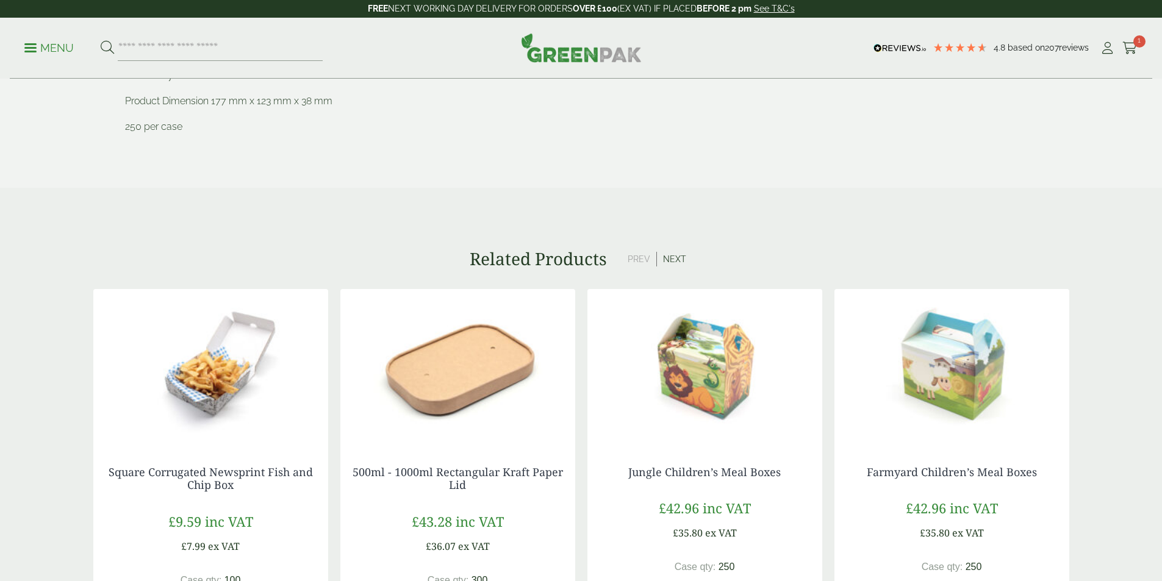
scroll to position [610, 0]
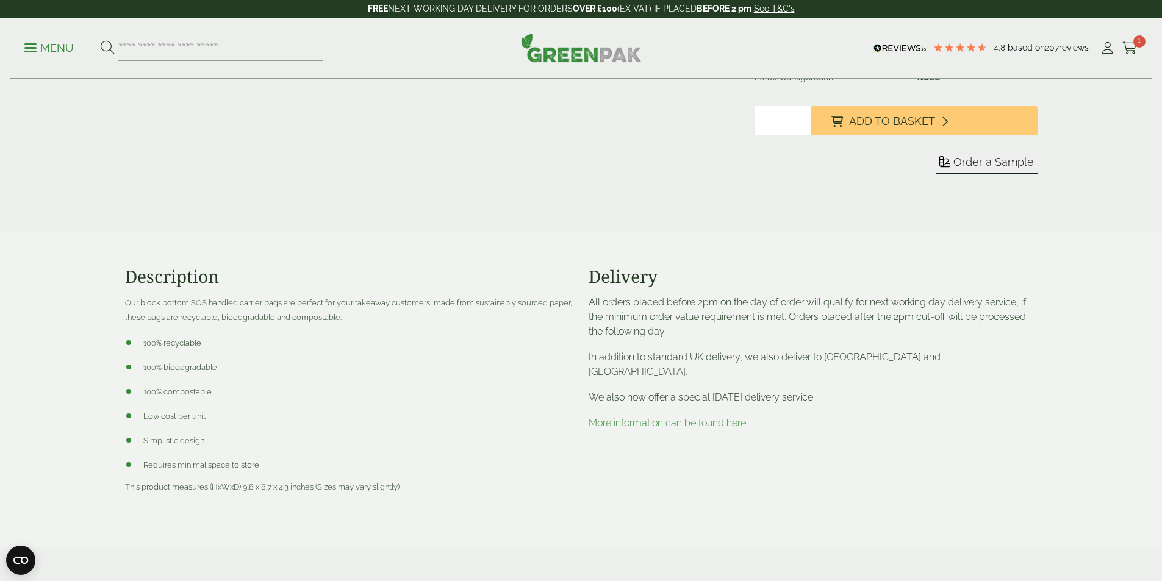
scroll to position [366, 0]
drag, startPoint x: 244, startPoint y: 488, endPoint x: 251, endPoint y: 485, distance: 7.9
click at [251, 485] on span "This product measures (HxWxD) 9.8 x 8.7 x 4.3 inches (Sizes may vary slightly)" at bounding box center [262, 486] width 274 height 9
drag, startPoint x: 262, startPoint y: 487, endPoint x: 271, endPoint y: 485, distance: 8.9
click at [271, 485] on span "This product measures (HxWxD) 9.8 x 8.7 x 4.3 inches (Sizes may vary slightly)" at bounding box center [262, 486] width 274 height 9
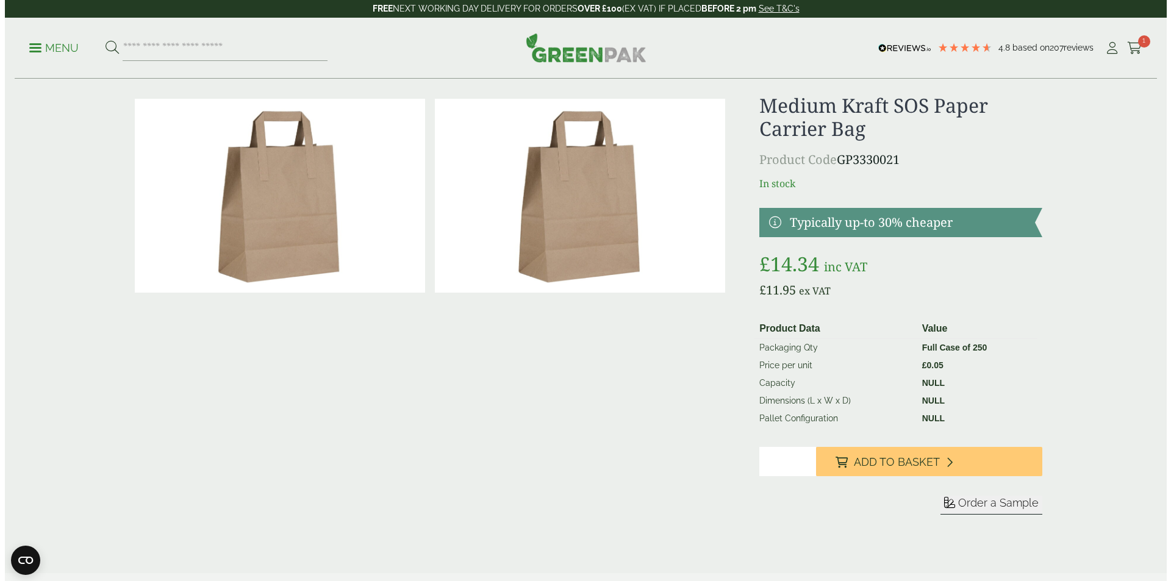
scroll to position [0, 0]
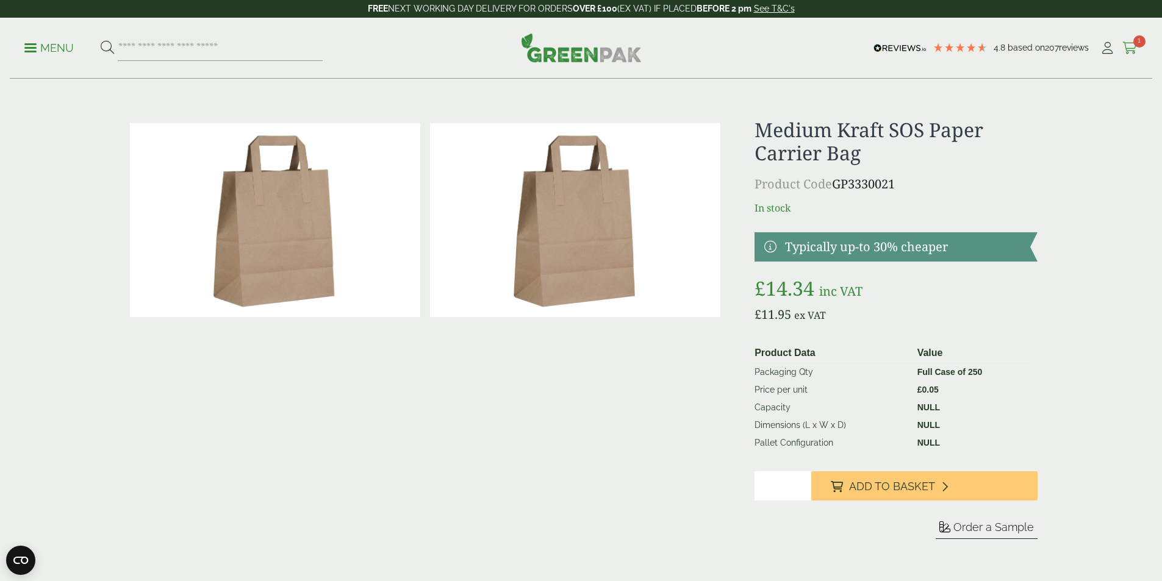
click at [1133, 45] on span "1" at bounding box center [1139, 41] width 12 height 12
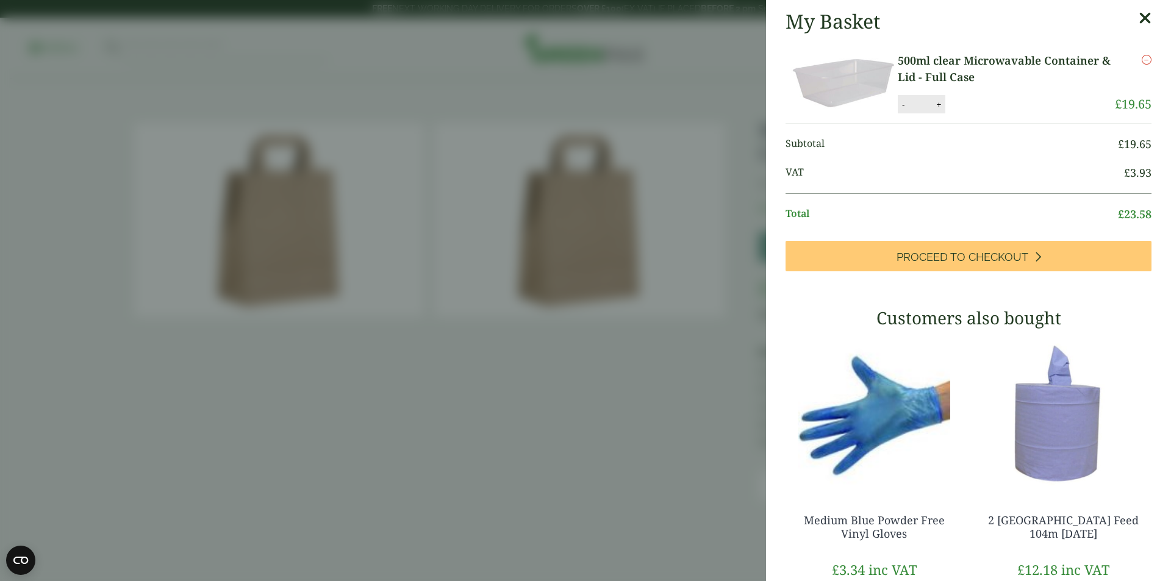
click at [1012, 68] on link "500ml clear Microwavable Container & Lid - Full Case" at bounding box center [1006, 68] width 217 height 33
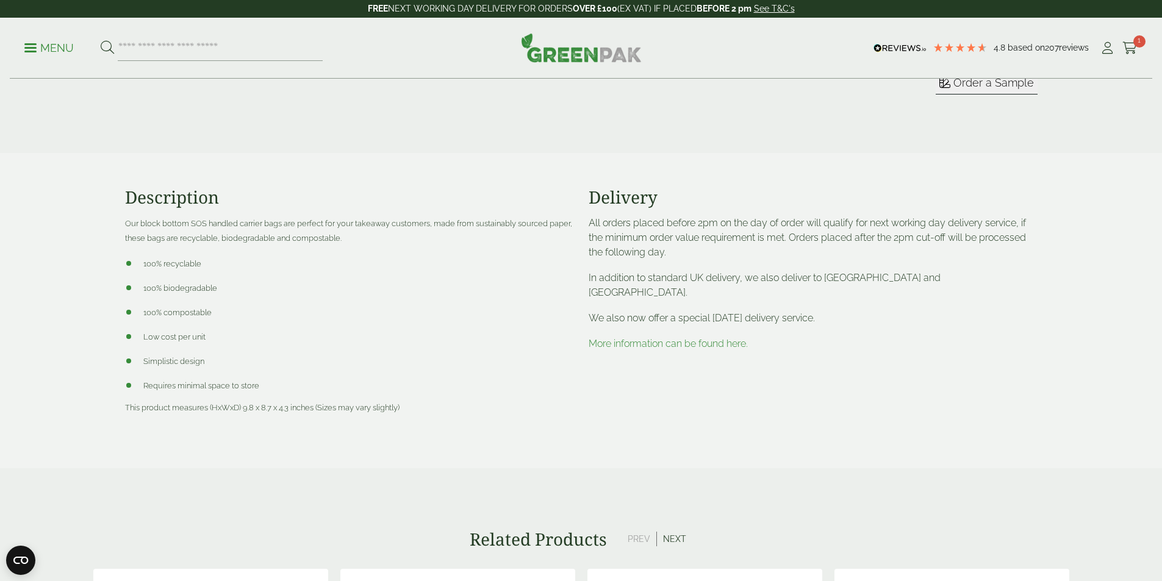
scroll to position [446, 0]
drag, startPoint x: 243, startPoint y: 407, endPoint x: 252, endPoint y: 406, distance: 9.8
click at [252, 406] on span "This product measures (HxWxD) 9.8 x 8.7 x 4.3 inches (Sizes may vary slightly)" at bounding box center [262, 405] width 274 height 9
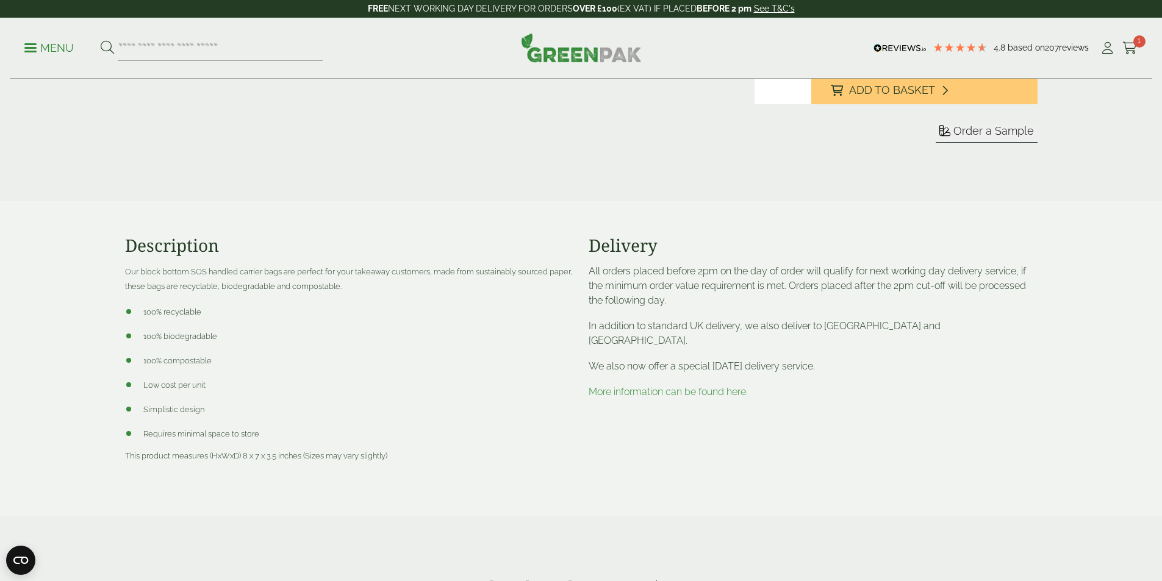
scroll to position [427, 0]
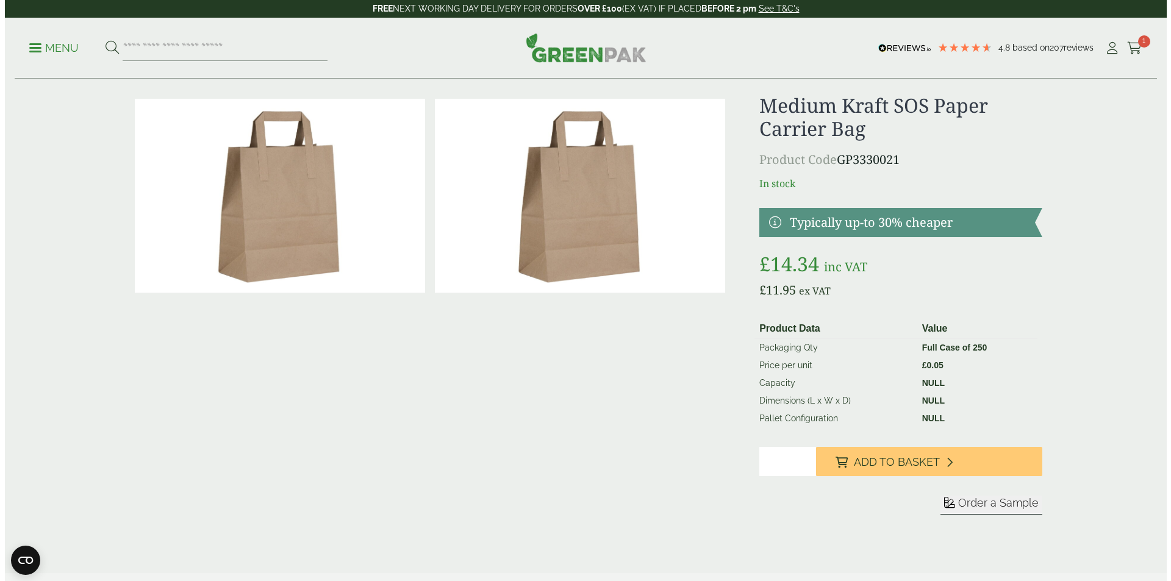
scroll to position [24, 0]
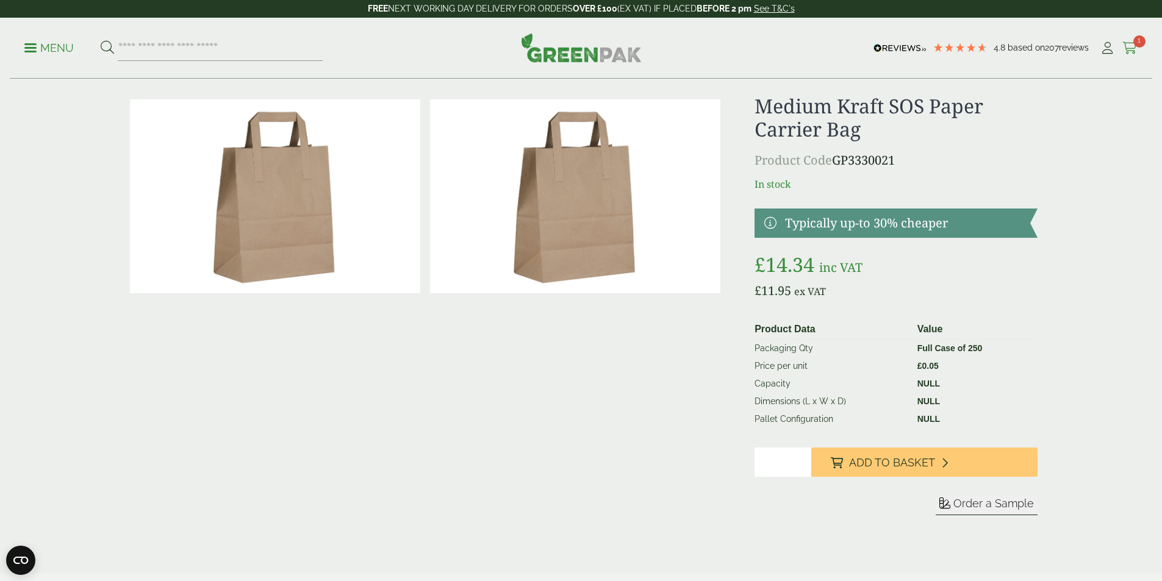
click at [1133, 43] on span "1" at bounding box center [1139, 41] width 12 height 12
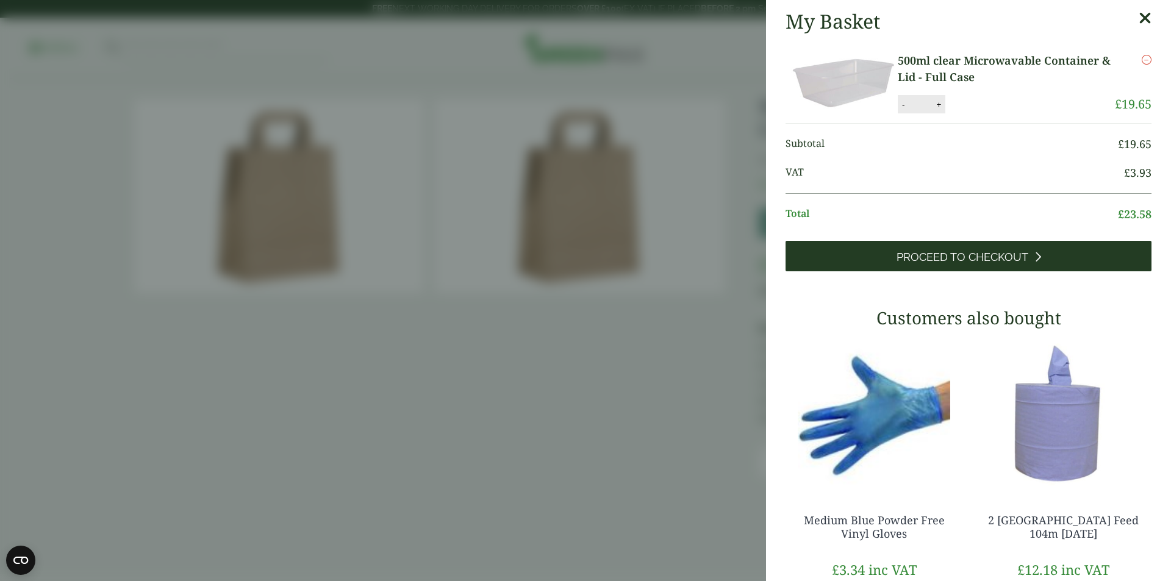
click at [1006, 260] on span "Proceed to Checkout" at bounding box center [963, 257] width 132 height 13
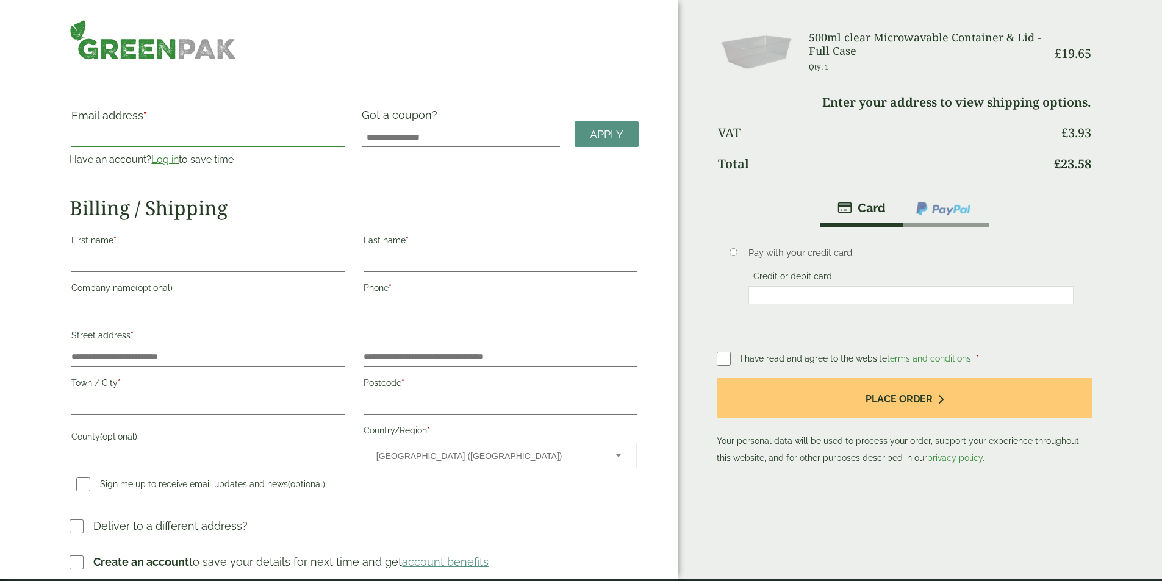
click at [238, 139] on input "Email address *" at bounding box center [207, 137] width 273 height 20
type input "**********"
click at [241, 252] on input "First name *" at bounding box center [207, 262] width 273 height 20
click at [184, 259] on input "**********" at bounding box center [207, 262] width 273 height 20
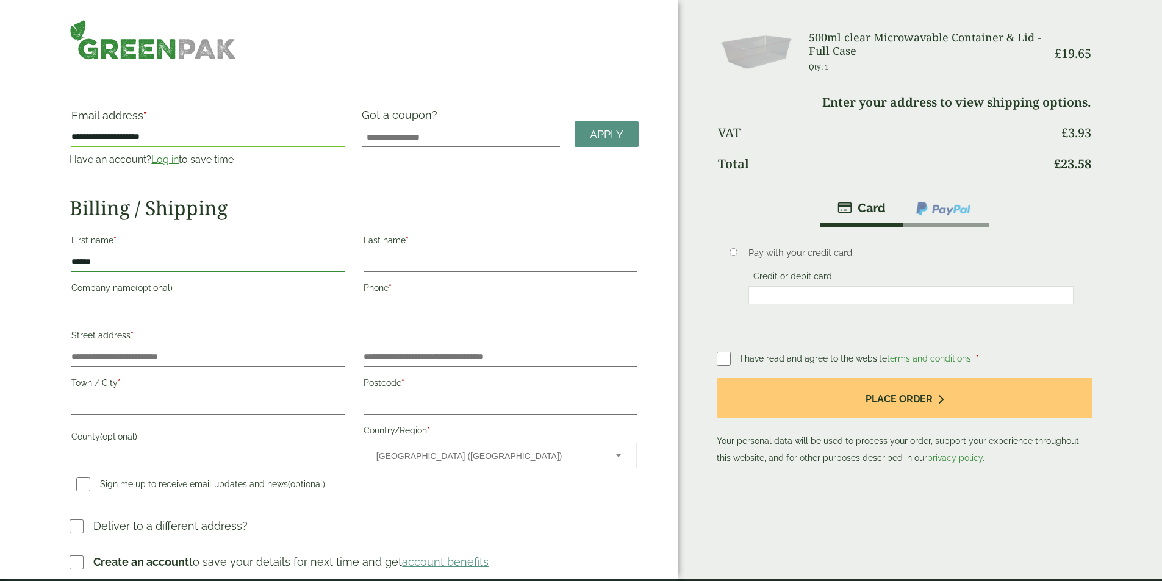
type input "******"
type input "*******"
click at [410, 306] on input "Phone *" at bounding box center [499, 310] width 273 height 20
type input "**********"
click at [209, 353] on input "Street address *" at bounding box center [207, 358] width 273 height 20
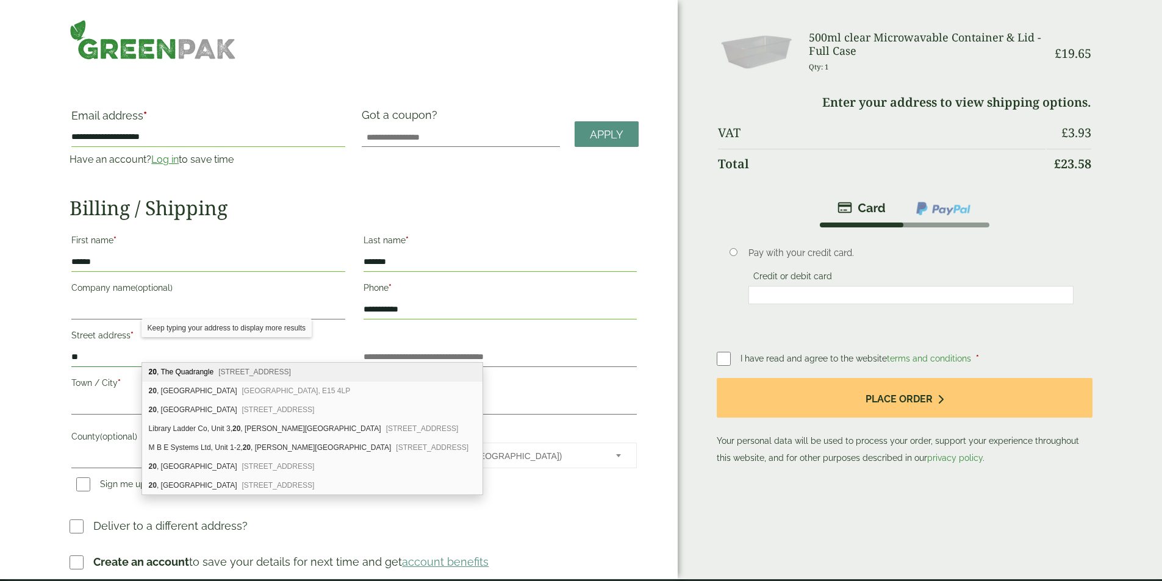
type input "*"
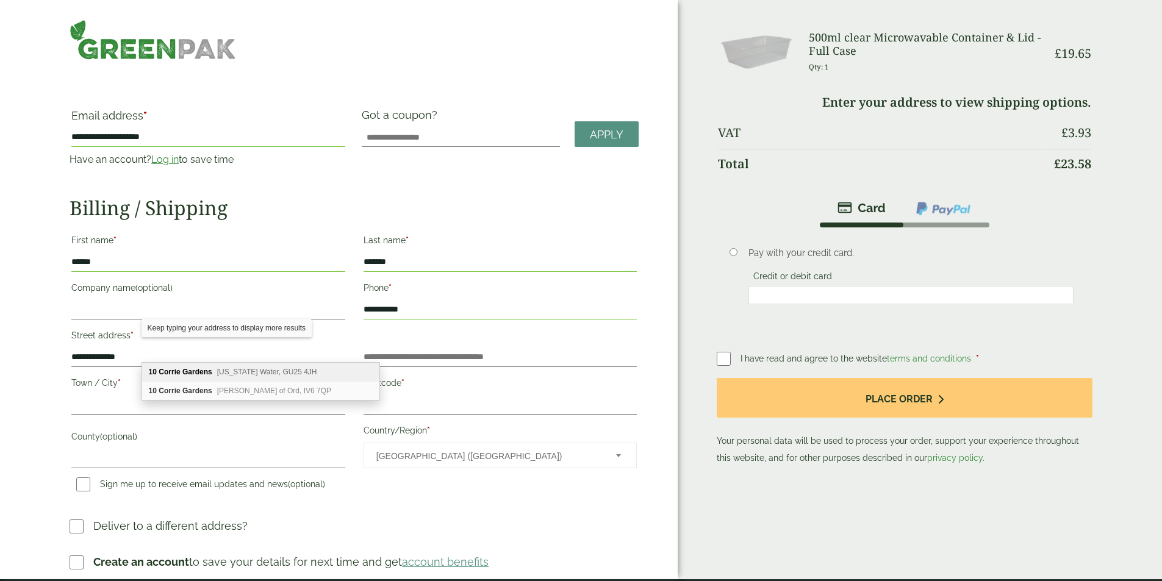
click at [229, 376] on div "10 Corrie Gardens Virginia Water, GU25 4JH" at bounding box center [260, 372] width 237 height 19
type input "**********"
type input "********"
type input "******"
